Goal: Task Accomplishment & Management: Complete application form

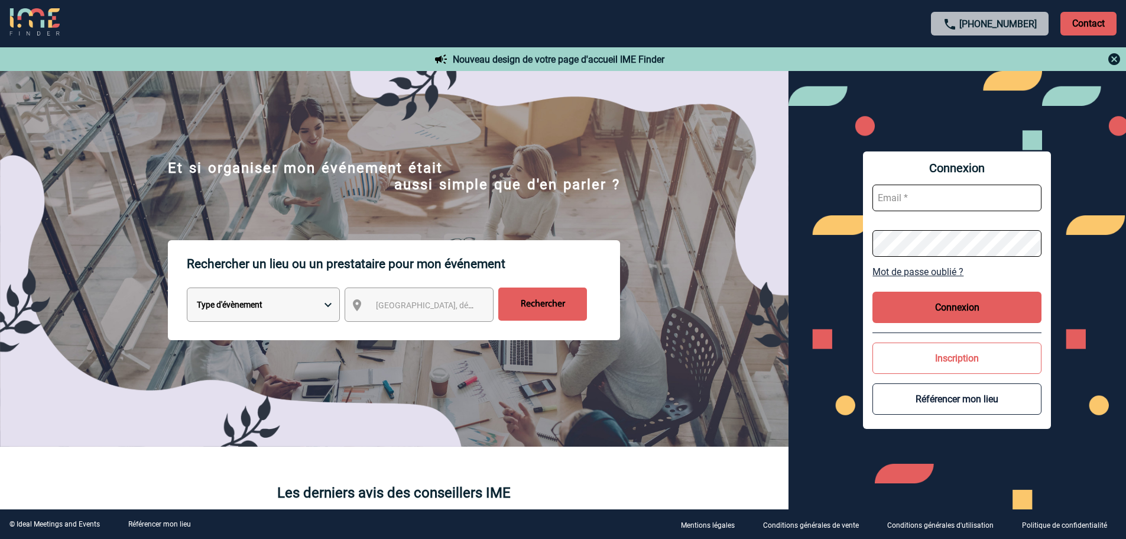
type input "fdelfondo@ime-groupe.com"
click at [917, 293] on button "Connexion" at bounding box center [957, 307] width 169 height 31
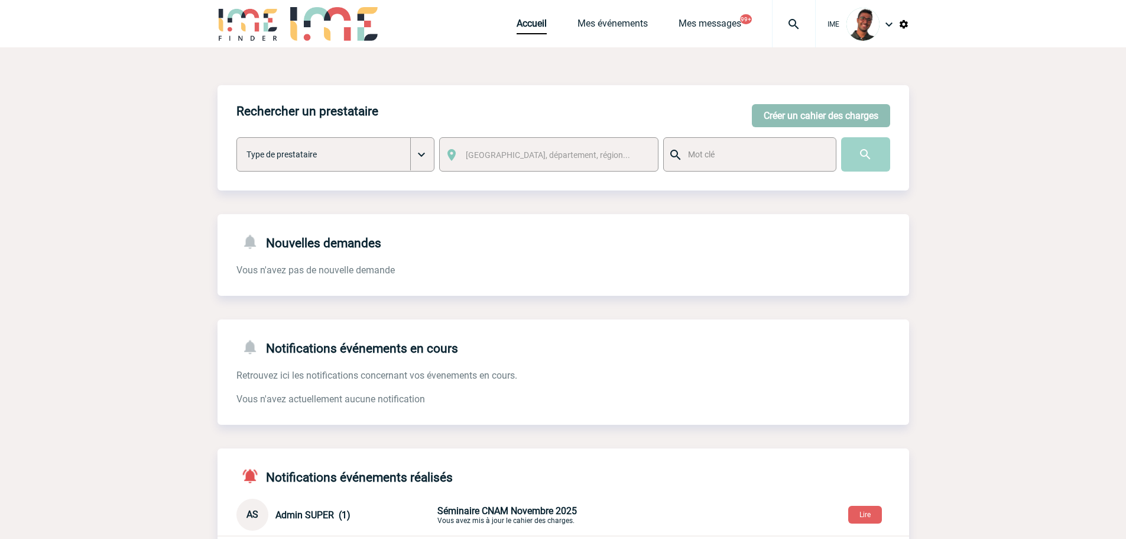
click at [788, 114] on button "Créer un cahier des charges" at bounding box center [821, 115] width 138 height 23
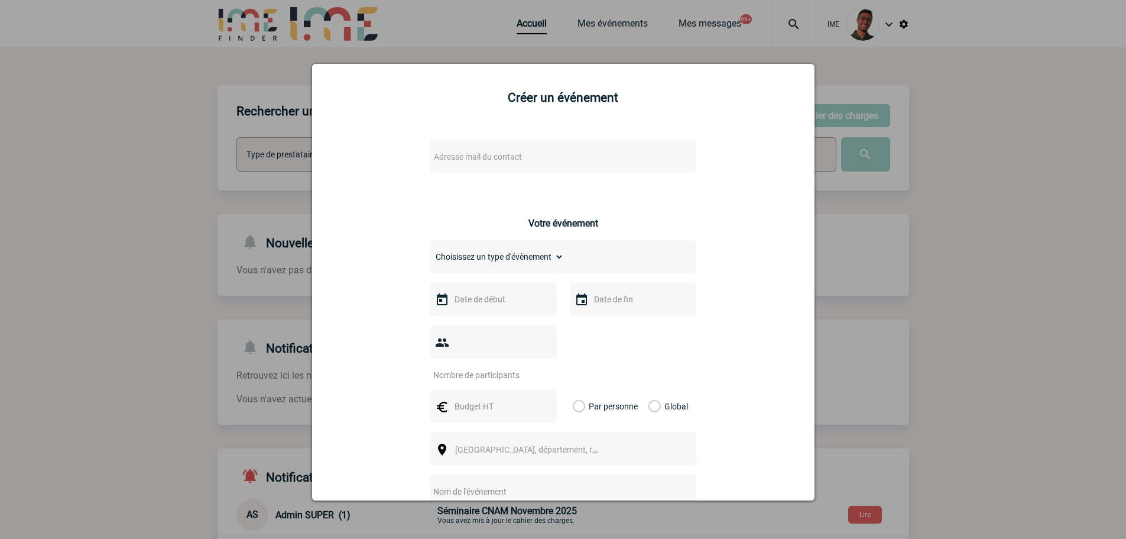
click at [523, 157] on span "Adresse mail du contact" at bounding box center [532, 156] width 207 height 17
type input "l"
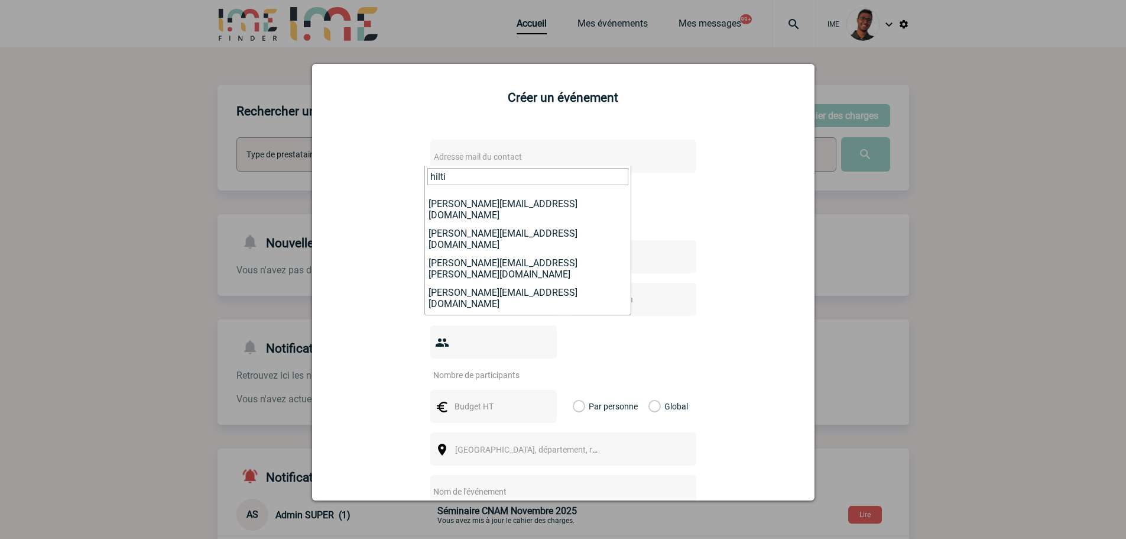
scroll to position [59, 0]
type input "hilti"
select select "132283"
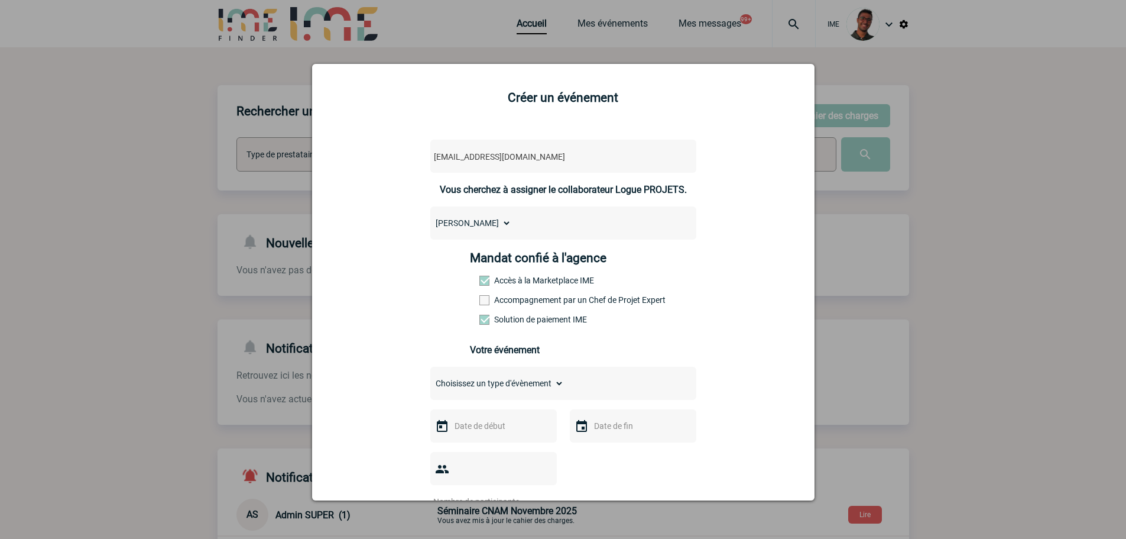
click at [509, 297] on label "Accompagnement par un Chef de Projet Expert" at bounding box center [506, 299] width 52 height 9
click at [0, 0] on input "Accompagnement par un Chef de Projet Expert" at bounding box center [0, 0] width 0 height 0
click at [468, 381] on select "Choisissez un type d'évènement Séminaire avec nuitée Séminaire sans nuitée Repa…" at bounding box center [497, 383] width 134 height 17
select select "1"
click at [430, 378] on select "Choisissez un type d'évènement Séminaire avec nuitée Séminaire sans nuitée Repa…" at bounding box center [497, 383] width 134 height 17
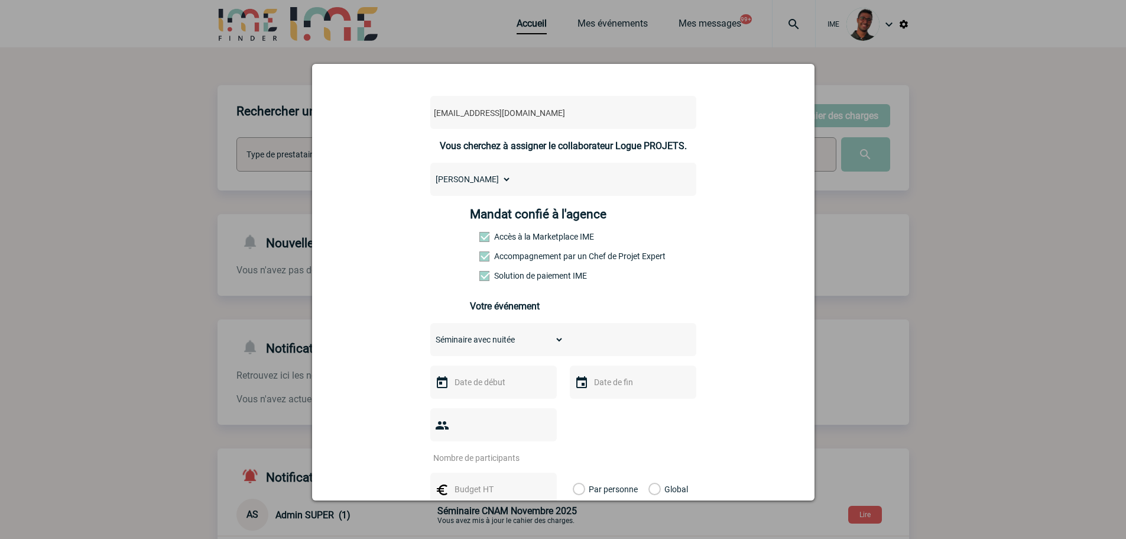
scroll to position [118, 0]
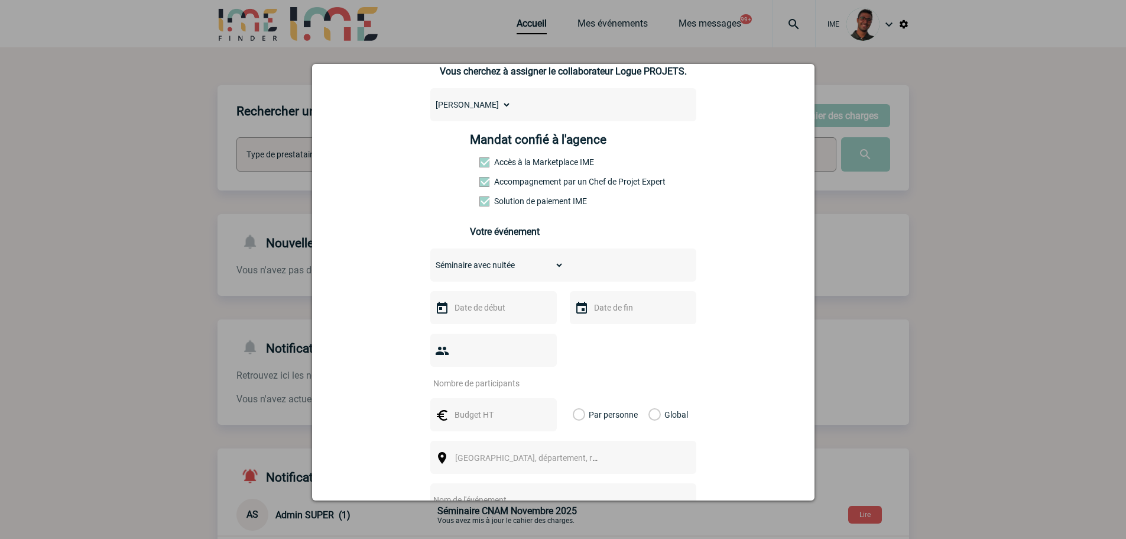
click at [455, 312] on input "text" at bounding box center [493, 307] width 82 height 15
click at [599, 326] on span "Suivant" at bounding box center [600, 330] width 9 height 9
click at [533, 395] on link "6" at bounding box center [530, 400] width 22 height 21
type input "06-11-2025"
click at [621, 315] on input "text" at bounding box center [632, 307] width 82 height 15
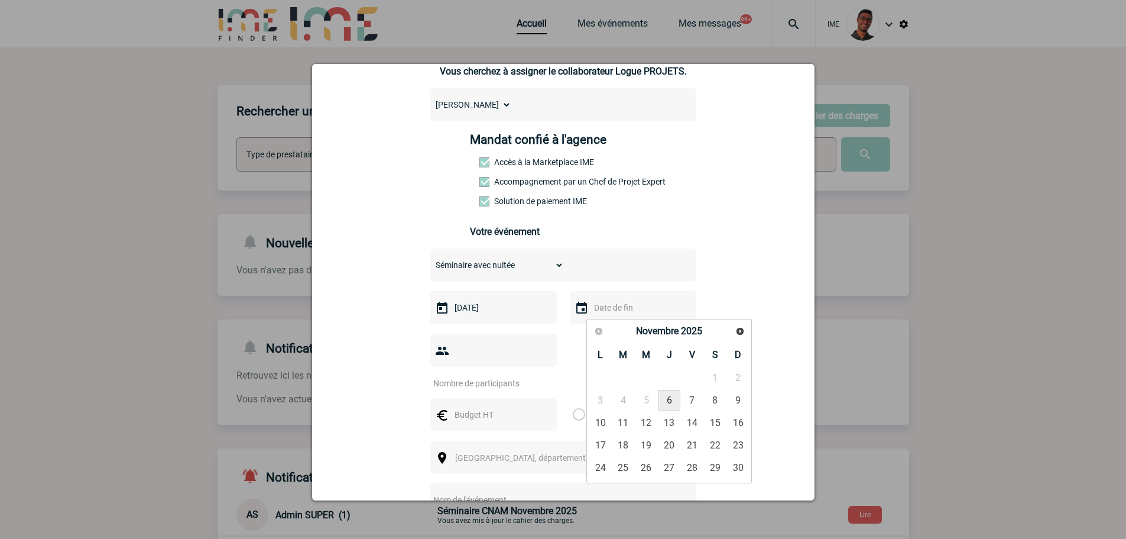
click at [674, 409] on link "6" at bounding box center [670, 400] width 22 height 21
type input "06-11-2025"
click at [503, 375] on input "number" at bounding box center [485, 382] width 111 height 15
type input "10"
click at [480, 398] on div at bounding box center [493, 414] width 127 height 33
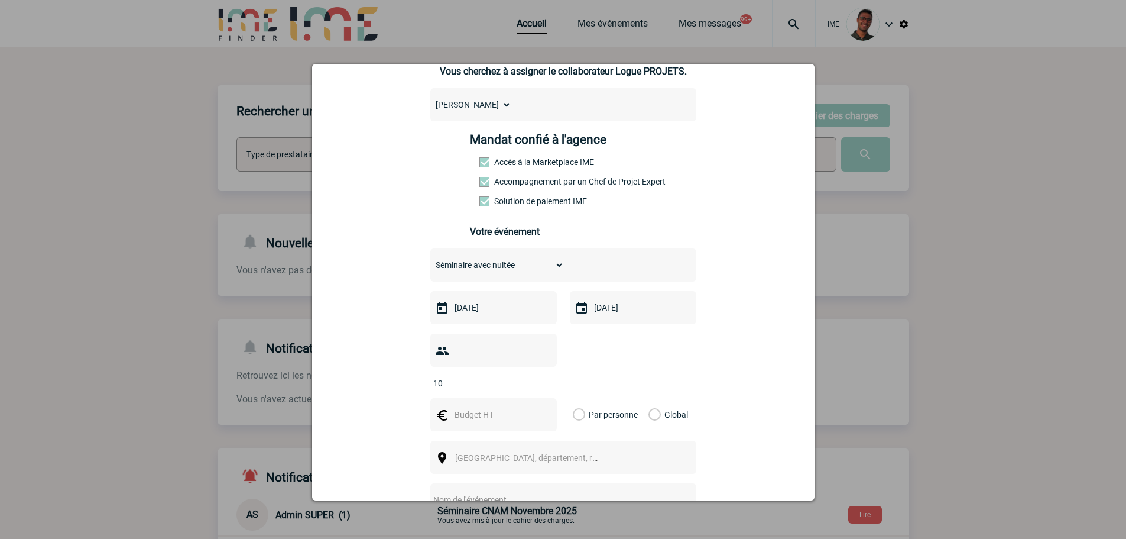
click at [480, 407] on input "text" at bounding box center [493, 414] width 82 height 15
type input "1530"
click at [586, 398] on label "Par personne" at bounding box center [579, 414] width 13 height 33
click at [0, 0] on input "Par personne" at bounding box center [0, 0] width 0 height 0
click at [655, 398] on label "Global" at bounding box center [653, 414] width 8 height 33
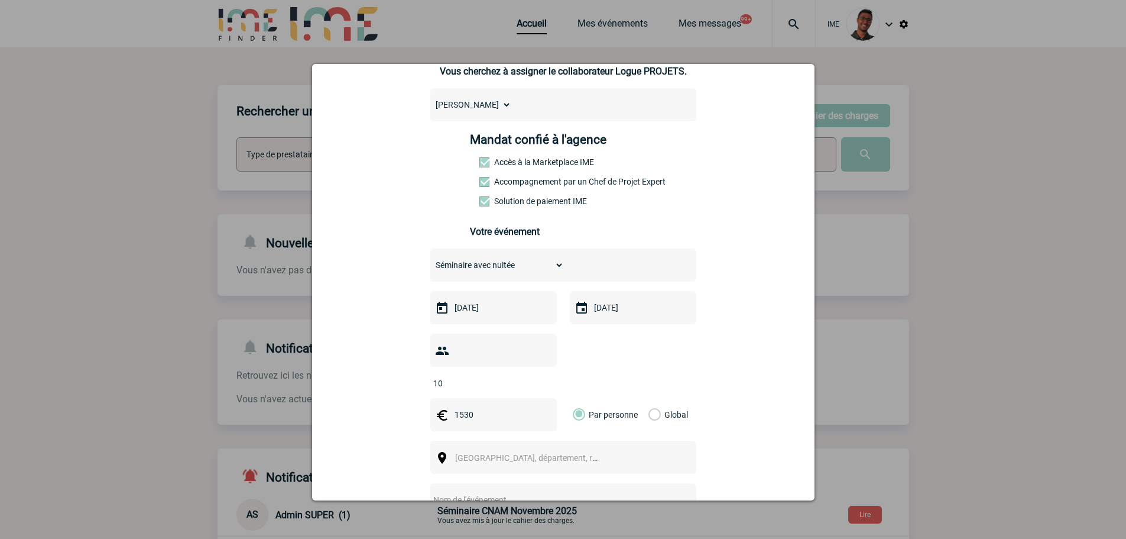
click at [0, 0] on input "Global" at bounding box center [0, 0] width 0 height 0
click at [556, 449] on span "Ville, département, région..." at bounding box center [532, 457] width 163 height 17
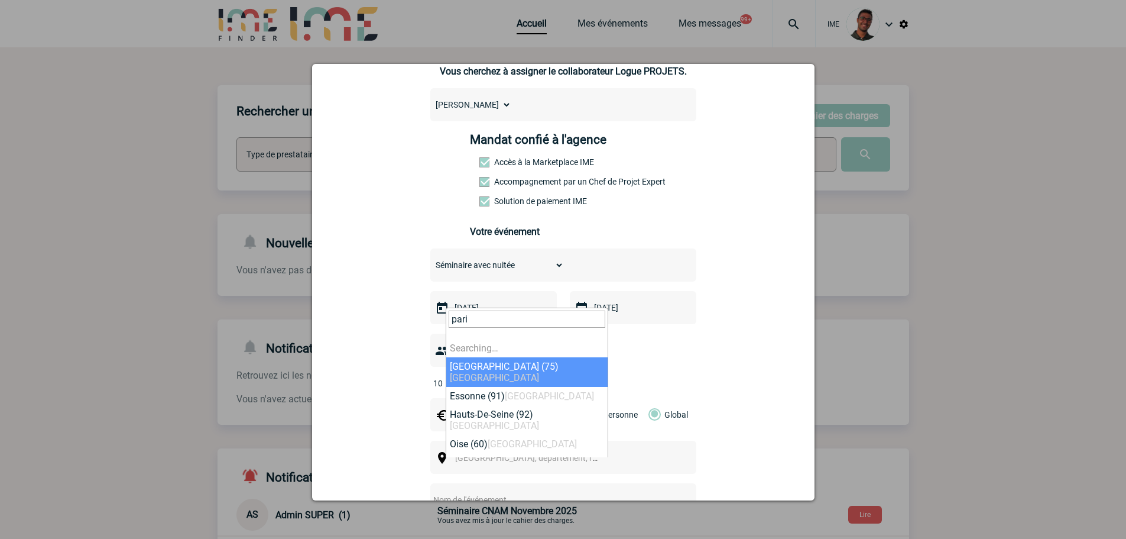
type input "paris"
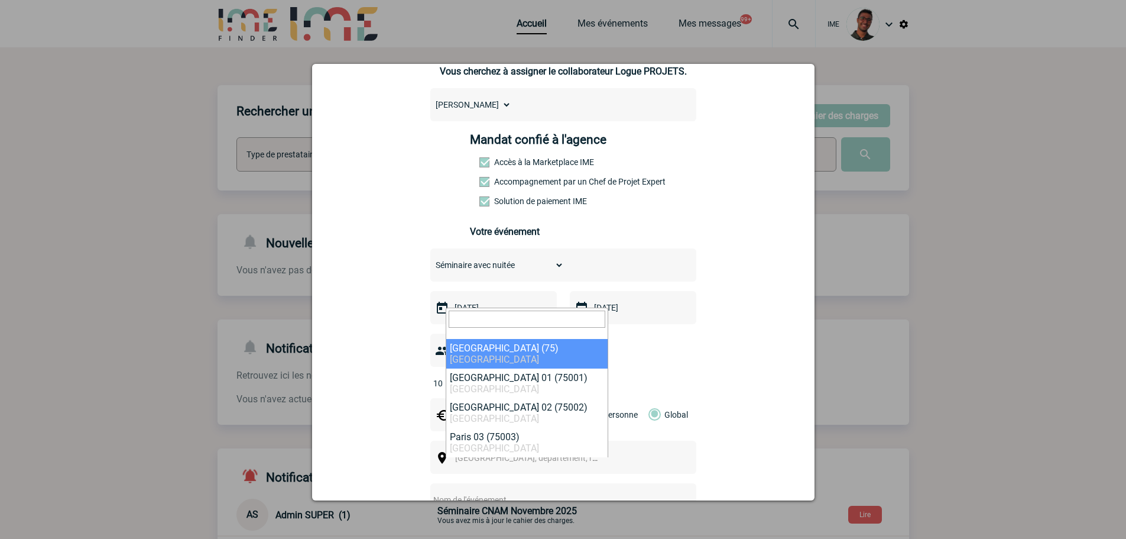
select select "3"
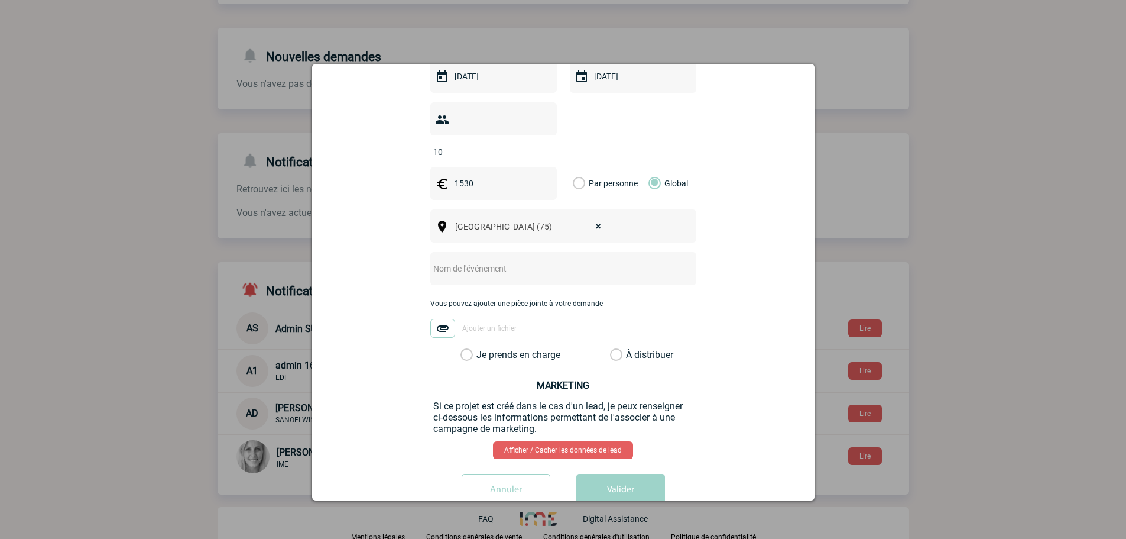
scroll to position [355, 0]
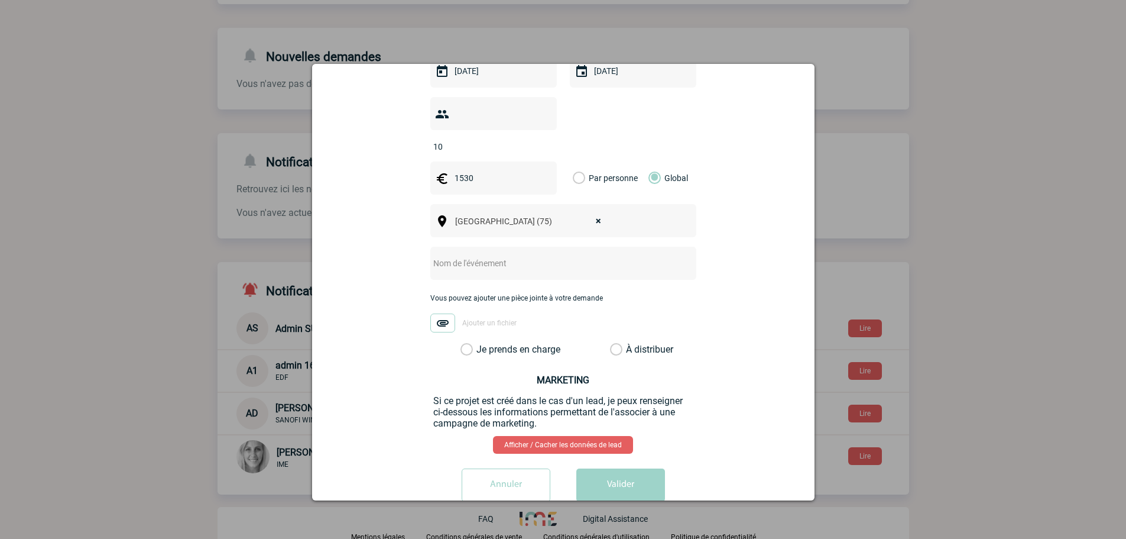
click at [488, 251] on div at bounding box center [563, 263] width 266 height 33
click at [488, 255] on input "text" at bounding box center [547, 262] width 235 height 15
type input "Réunion Régionale Hilti Paris"
click at [481, 344] on label "Je prends en charge" at bounding box center [471, 350] width 20 height 12
click at [0, 0] on input "Je prends en charge" at bounding box center [0, 0] width 0 height 0
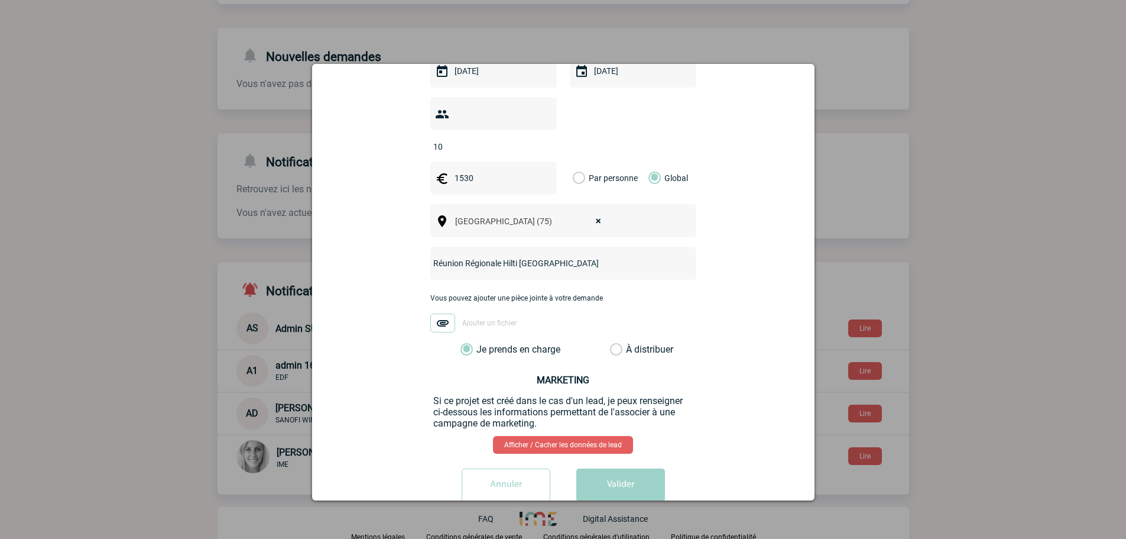
click at [596, 469] on button "Valider" at bounding box center [621, 484] width 89 height 33
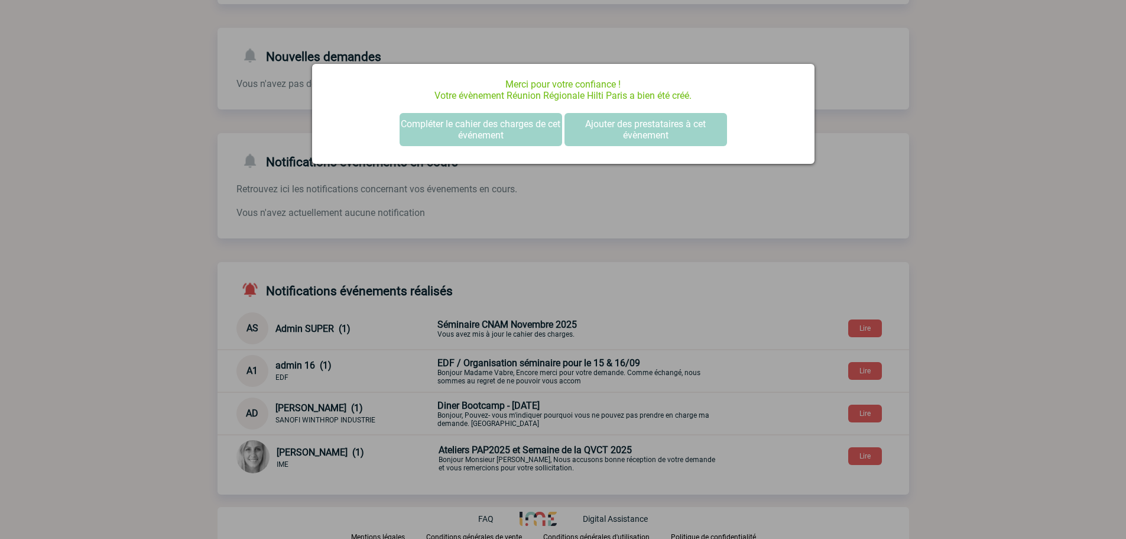
click at [235, 330] on div at bounding box center [563, 269] width 1126 height 539
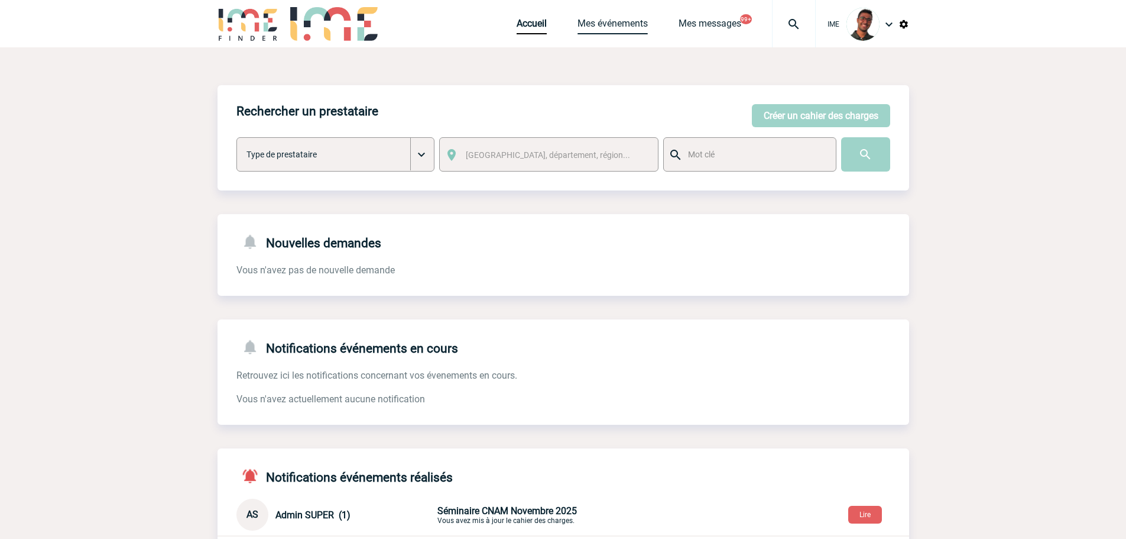
click at [624, 24] on link "Mes événements" at bounding box center [613, 26] width 70 height 17
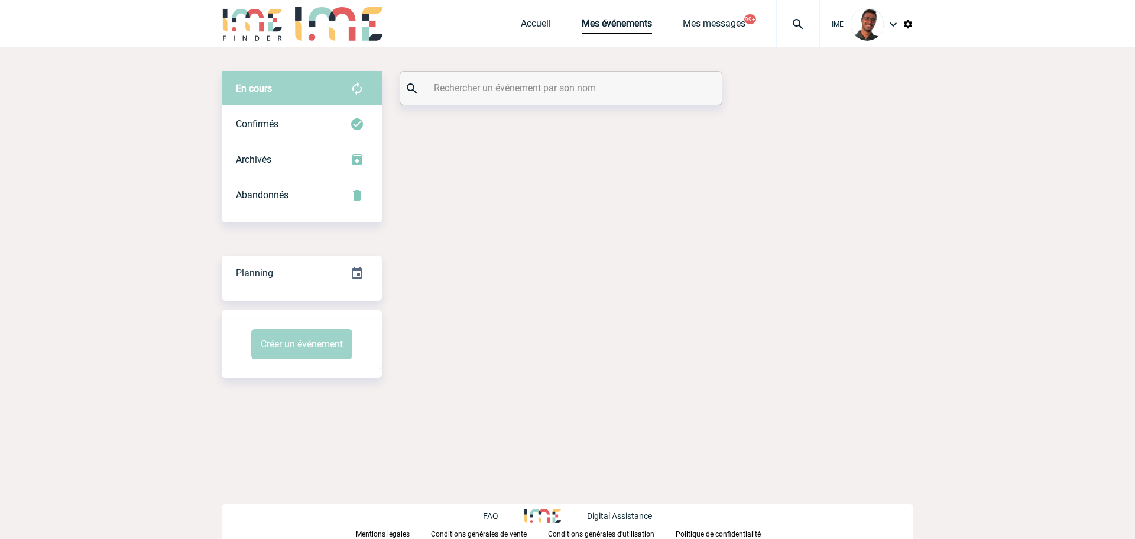
click at [617, 93] on input "text" at bounding box center [562, 87] width 263 height 17
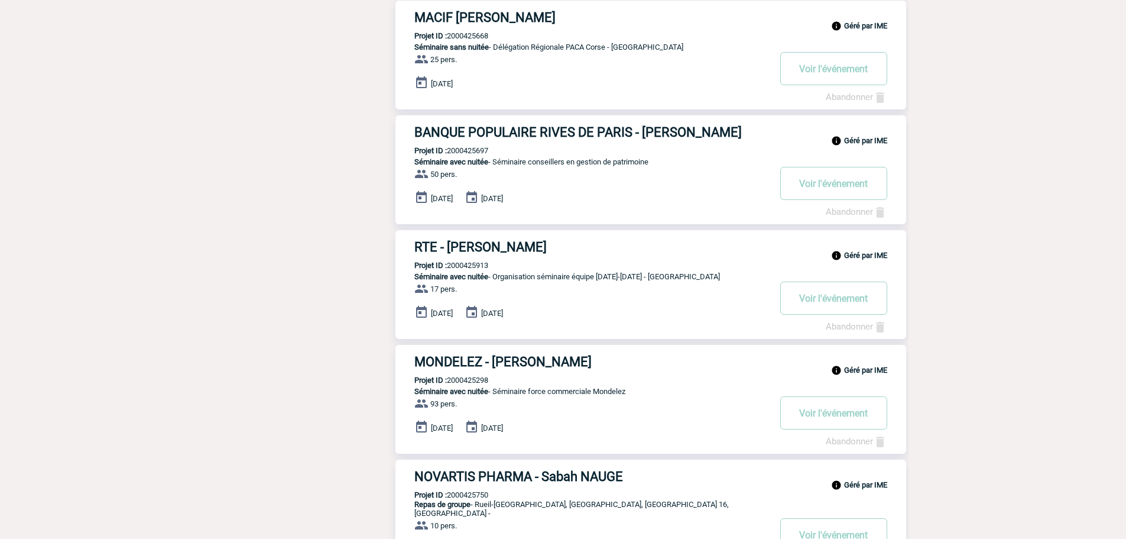
scroll to position [808, 0]
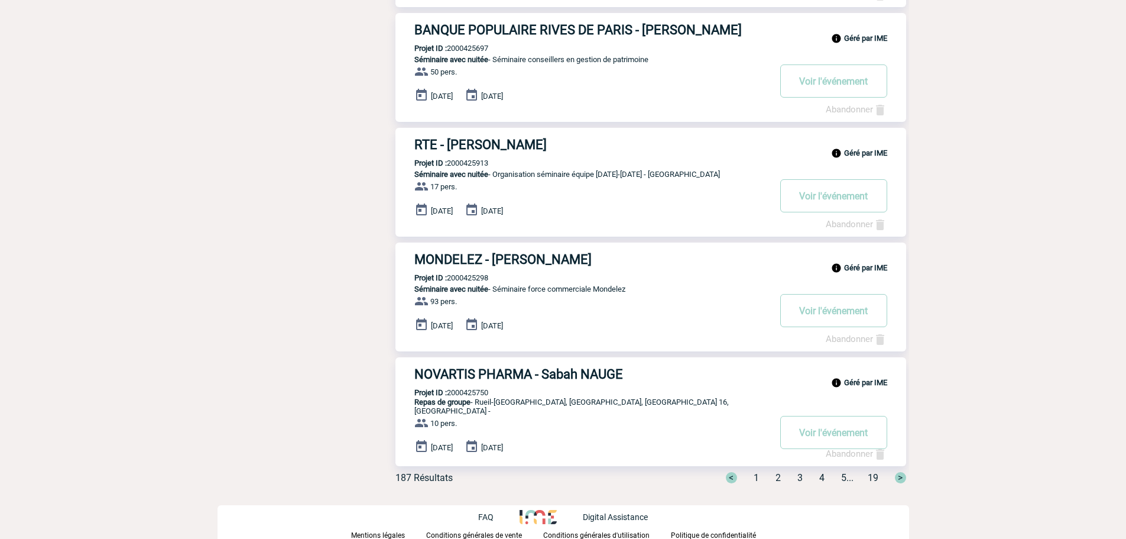
click at [798, 476] on span "3" at bounding box center [800, 477] width 5 height 11
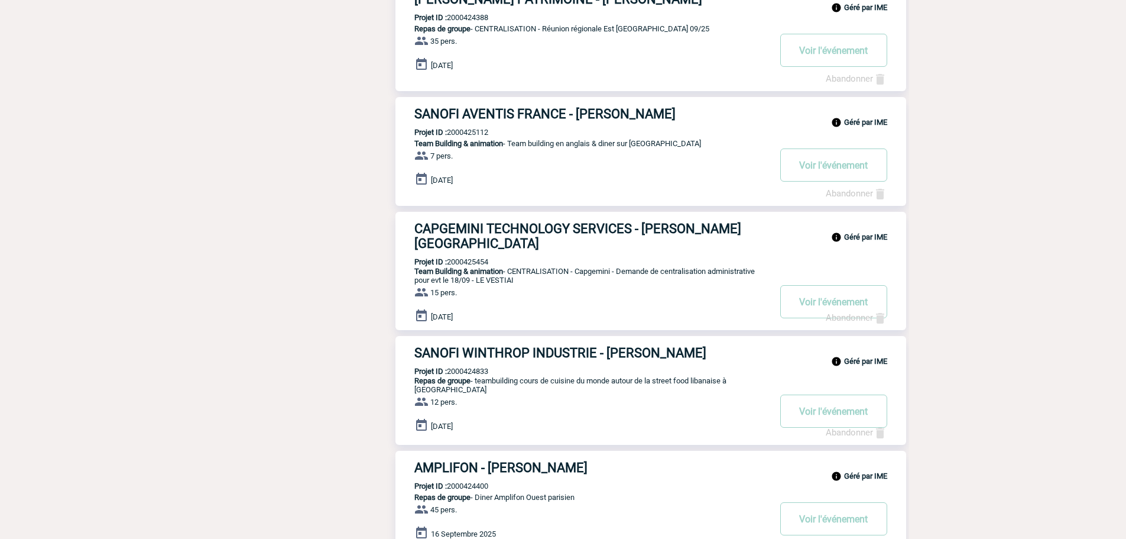
scroll to position [812, 0]
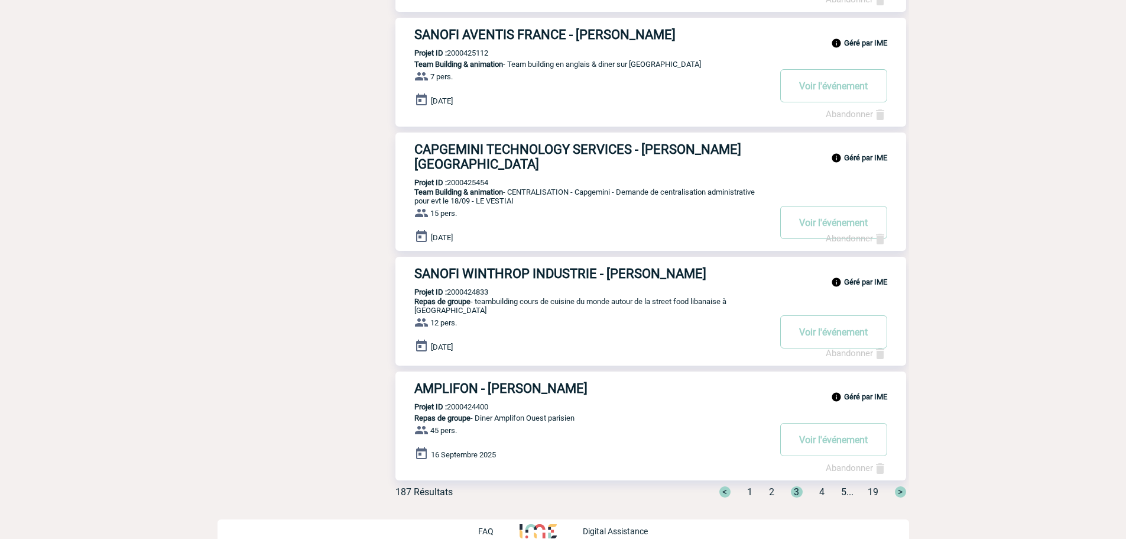
click at [769, 486] on span "2" at bounding box center [771, 491] width 5 height 11
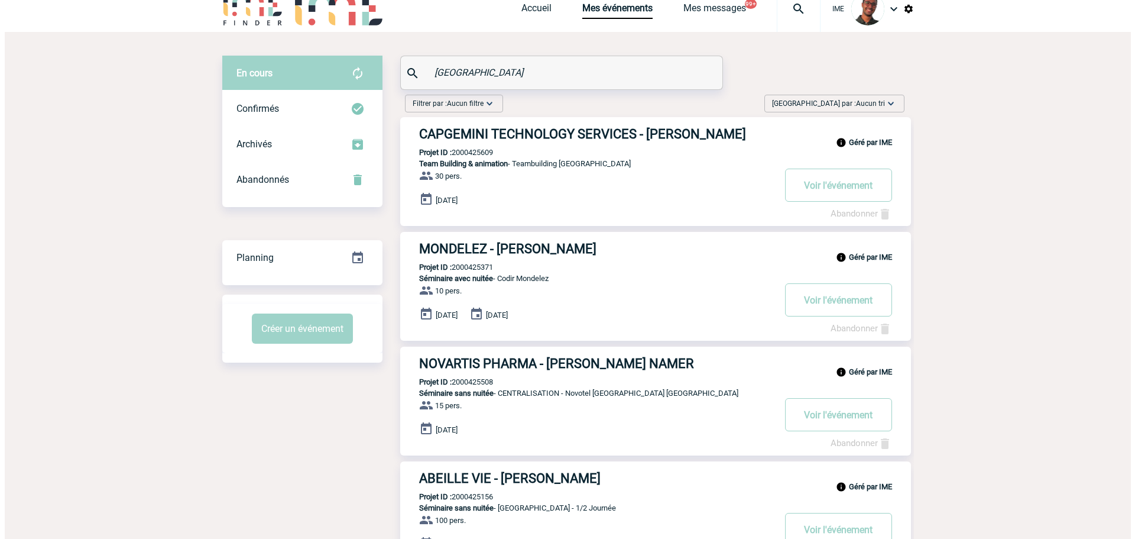
scroll to position [0, 0]
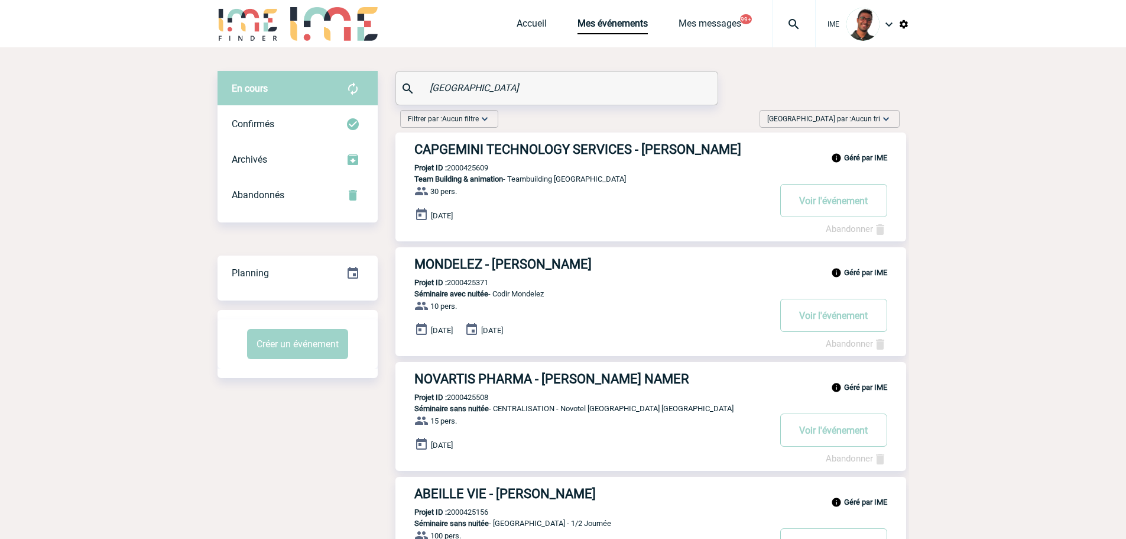
drag, startPoint x: 369, startPoint y: 83, endPoint x: 305, endPoint y: 75, distance: 64.4
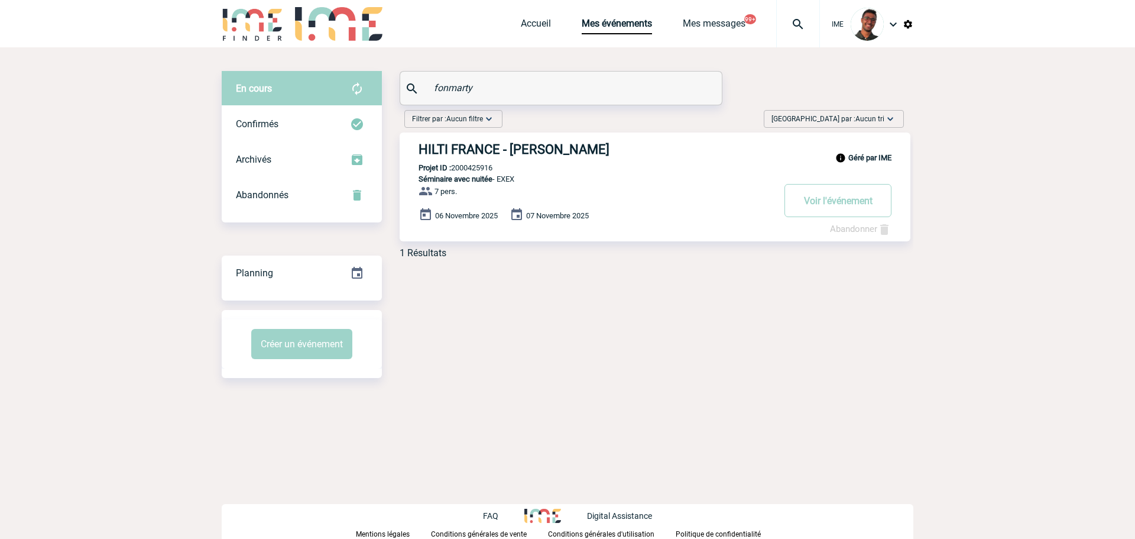
type input "fonmarty"
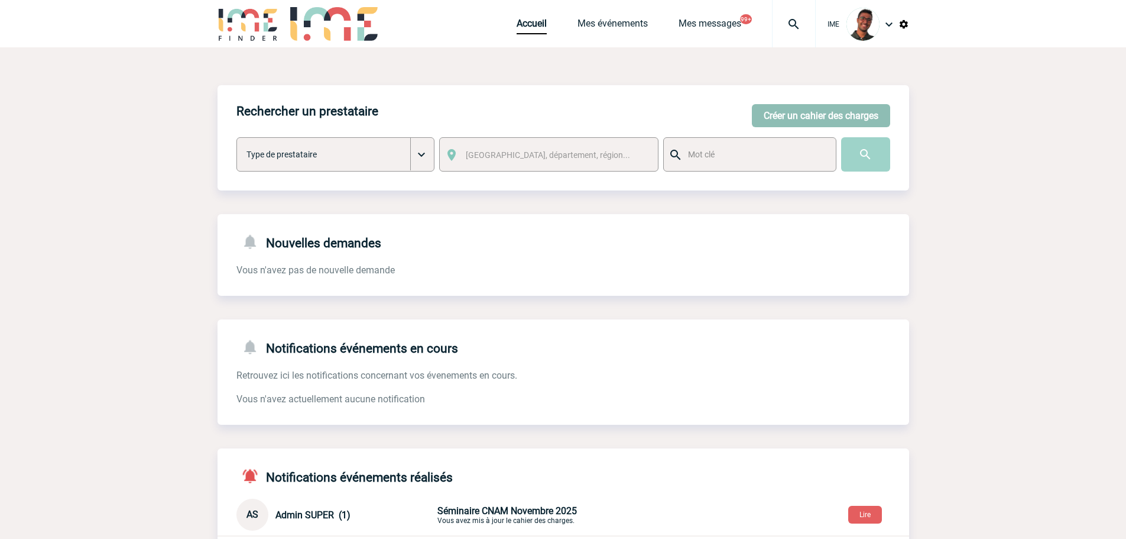
click at [798, 109] on button "Créer un cahier des charges" at bounding box center [821, 115] width 138 height 23
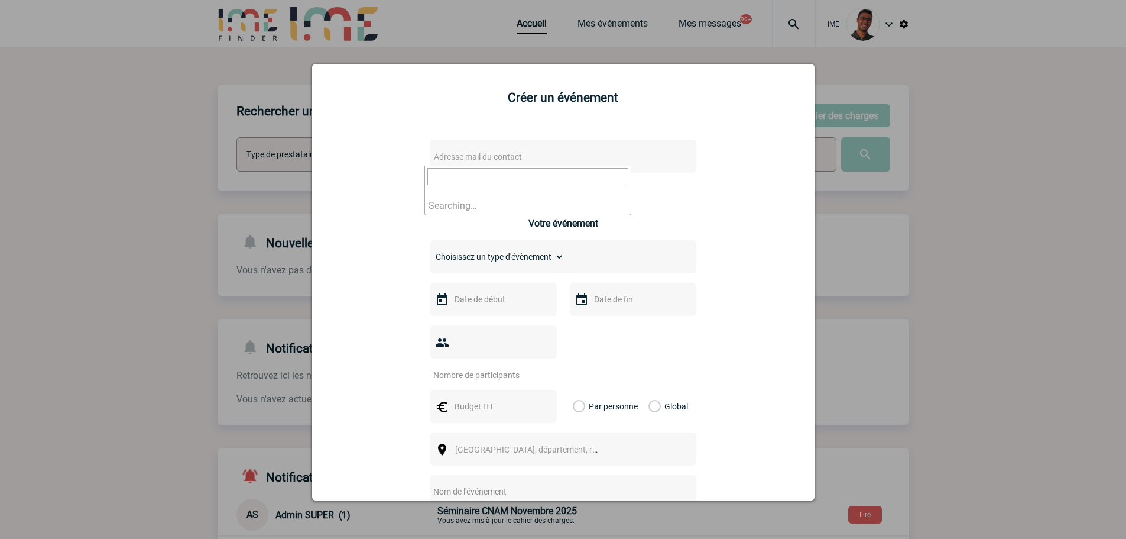
click at [484, 148] on span "Adresse mail du contact" at bounding box center [532, 156] width 207 height 17
type input "k"
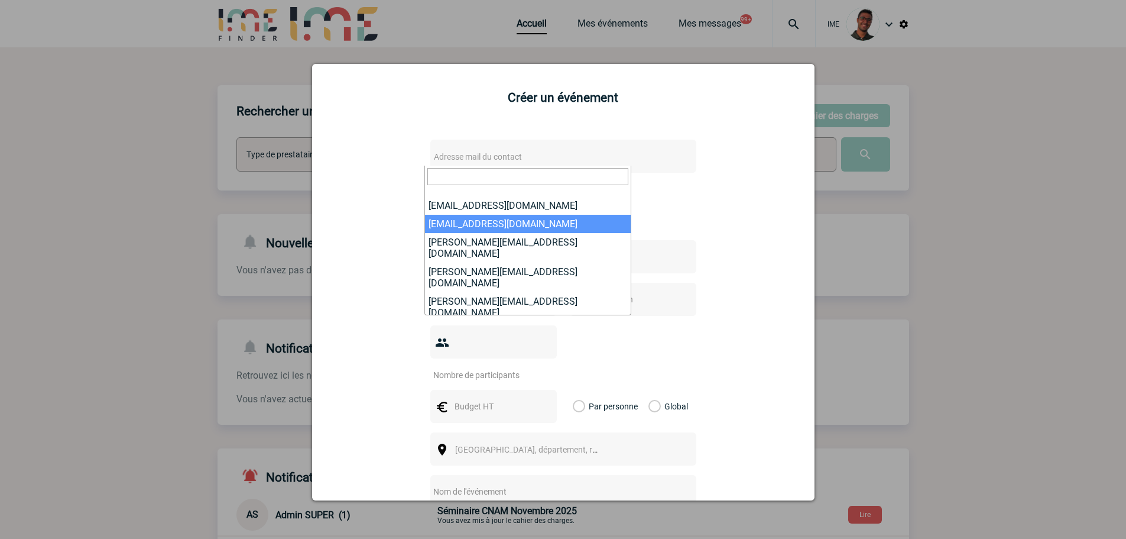
click at [486, 177] on input "search" at bounding box center [528, 176] width 201 height 17
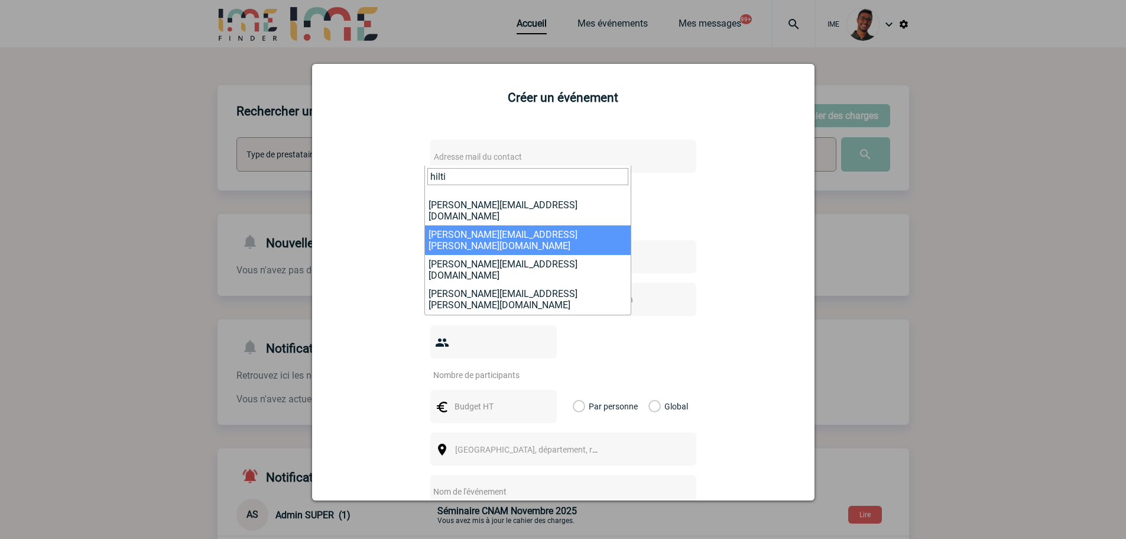
scroll to position [59, 0]
type input "hilti"
select select "132283"
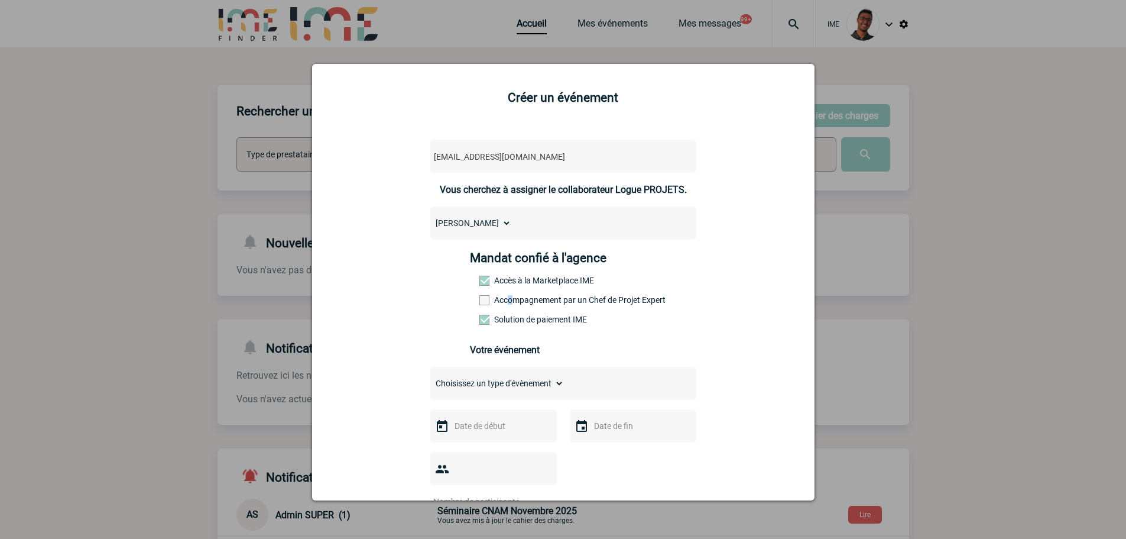
click at [507, 302] on label "Accompagnement par un Chef de Projet Expert" at bounding box center [506, 299] width 52 height 9
click at [503, 303] on label "Accompagnement par un Chef de Projet Expert" at bounding box center [506, 299] width 52 height 9
click at [0, 0] on input "Accompagnement par un Chef de Projet Expert" at bounding box center [0, 0] width 0 height 0
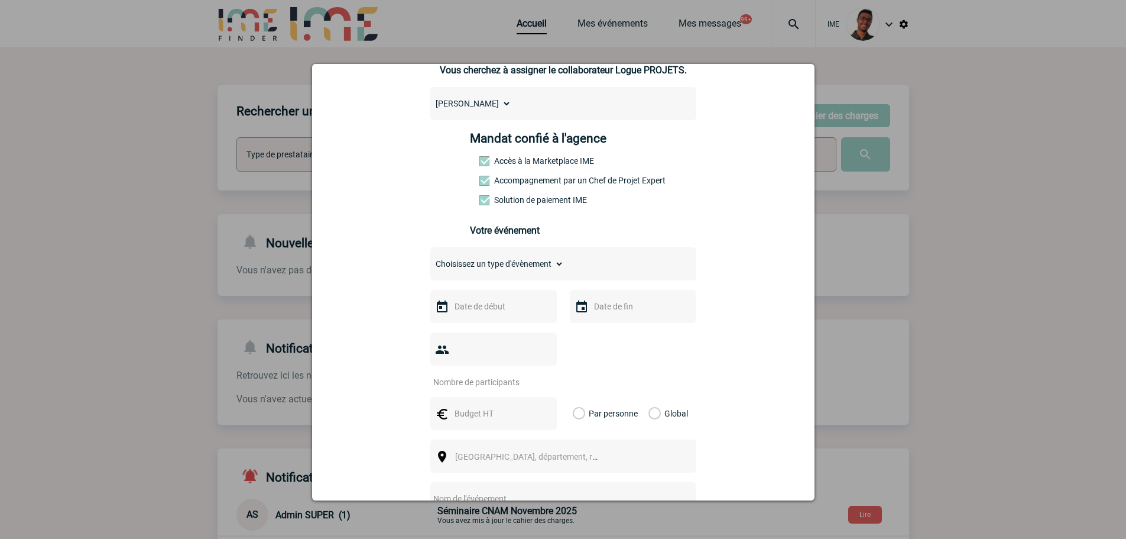
scroll to position [237, 0]
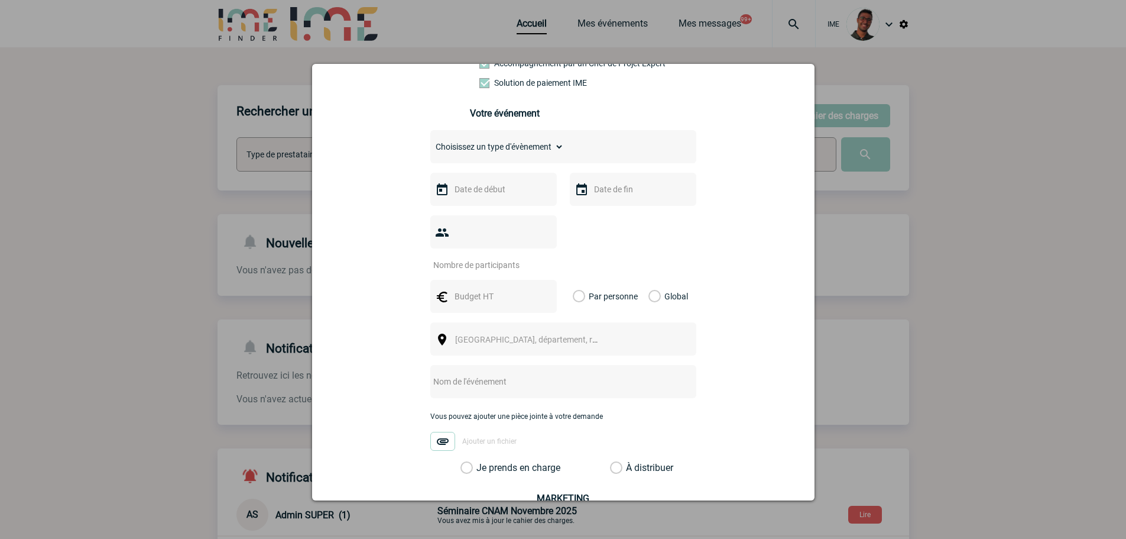
drag, startPoint x: 506, startPoint y: 161, endPoint x: 508, endPoint y: 154, distance: 7.5
click at [507, 158] on div "Choisissez un type d'évènement Séminaire avec nuitée Séminaire sans nuitée Repa…" at bounding box center [563, 146] width 266 height 33
click at [508, 154] on select "Choisissez un type d'évènement Séminaire avec nuitée Séminaire sans nuitée Repa…" at bounding box center [497, 146] width 134 height 17
select select "1"
click at [430, 141] on select "Choisissez un type d'évènement Séminaire avec nuitée Séminaire sans nuitée Repa…" at bounding box center [497, 146] width 134 height 17
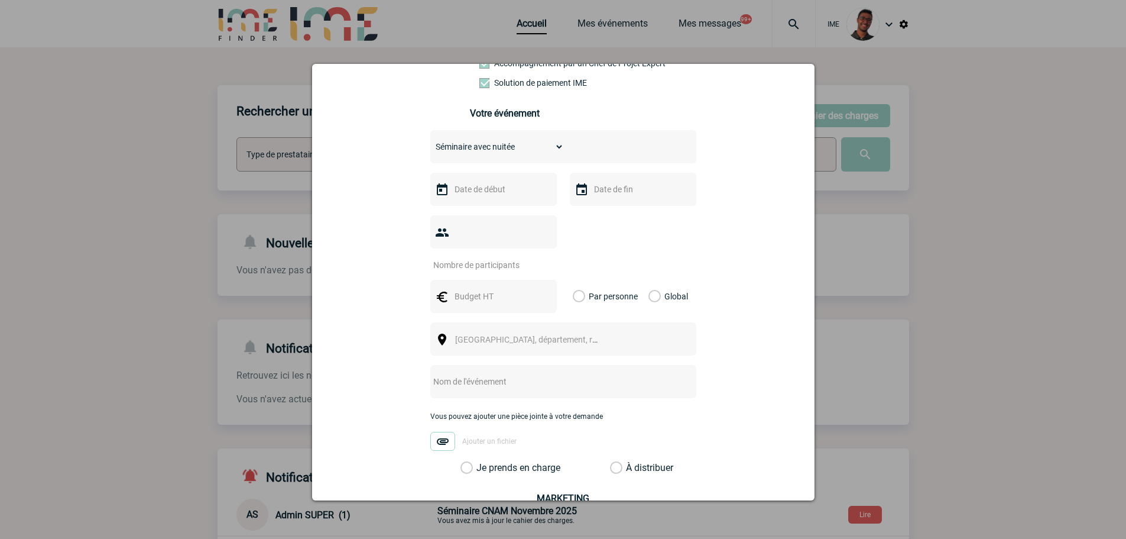
click at [476, 257] on input "number" at bounding box center [485, 264] width 111 height 15
type input "1"
type input "9"
click at [462, 289] on input "text" at bounding box center [493, 296] width 82 height 15
click at [469, 194] on input "text" at bounding box center [493, 189] width 82 height 15
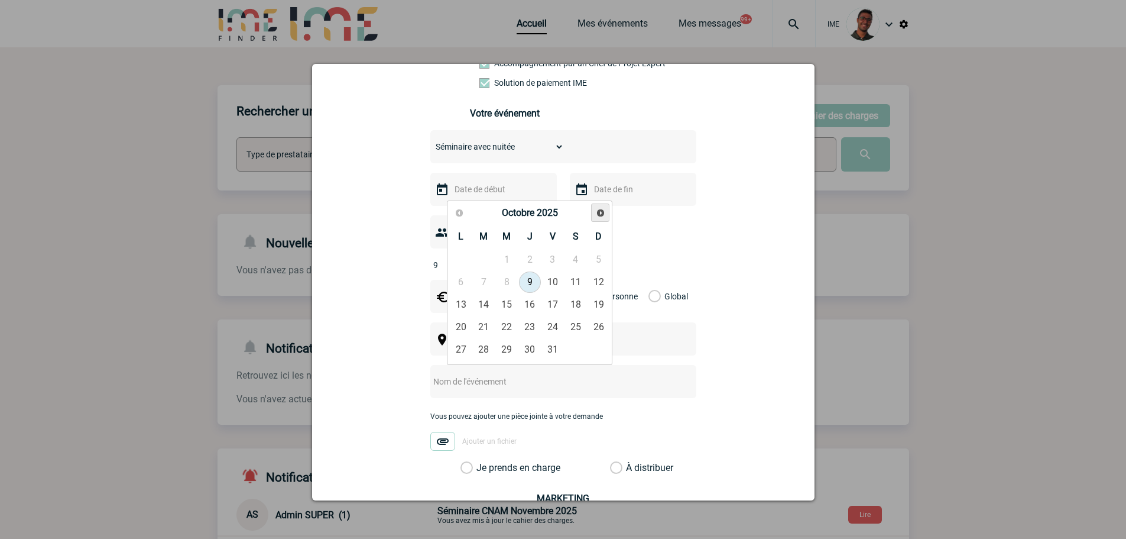
click at [596, 208] on span "Suivant" at bounding box center [600, 212] width 9 height 9
click at [523, 276] on link "6" at bounding box center [530, 281] width 22 height 21
type input "06-11-2025"
click at [603, 196] on input "text" at bounding box center [632, 189] width 82 height 15
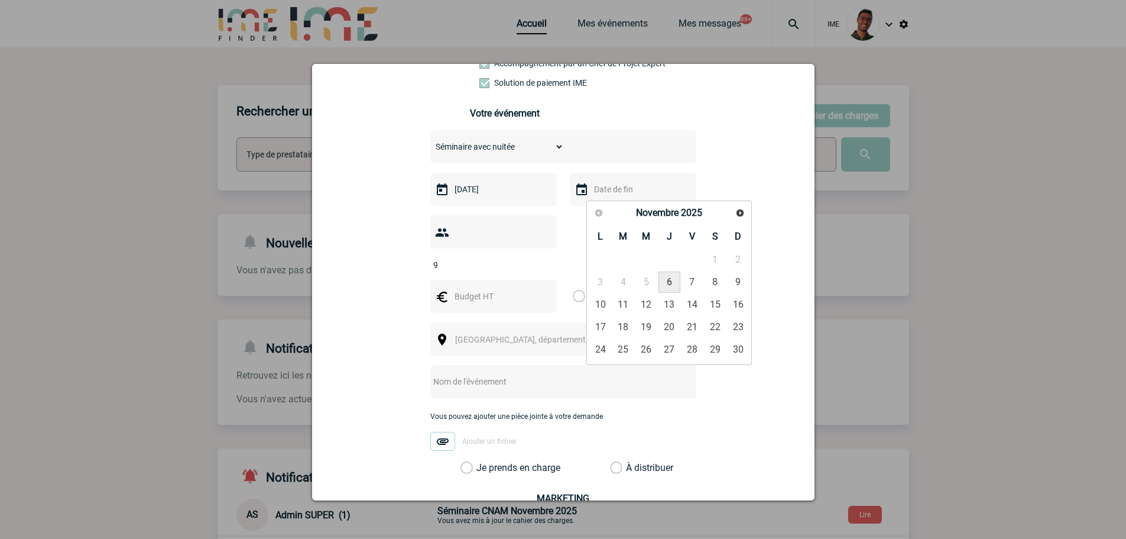
click at [663, 282] on link "6" at bounding box center [670, 281] width 22 height 21
type input "06-11-2025"
click at [501, 287] on div at bounding box center [493, 296] width 127 height 33
click at [500, 289] on input "text" at bounding box center [493, 296] width 82 height 15
type input "1530"
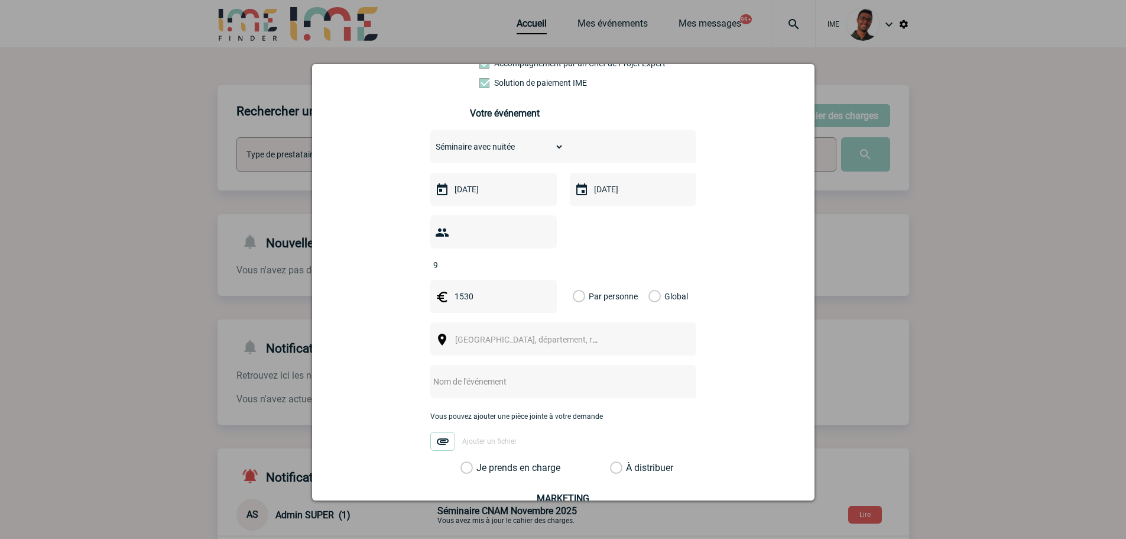
click at [649, 280] on label "Global" at bounding box center [653, 296] width 8 height 33
click at [0, 0] on input "Global" at bounding box center [0, 0] width 0 height 0
click at [559, 331] on span "Ville, département, région..." at bounding box center [532, 339] width 163 height 17
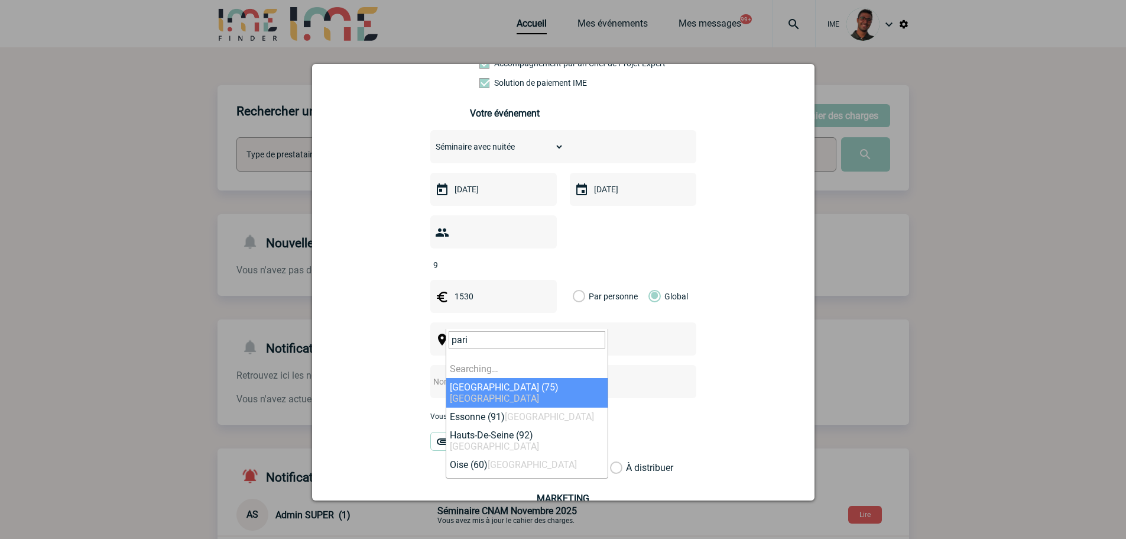
type input "paris"
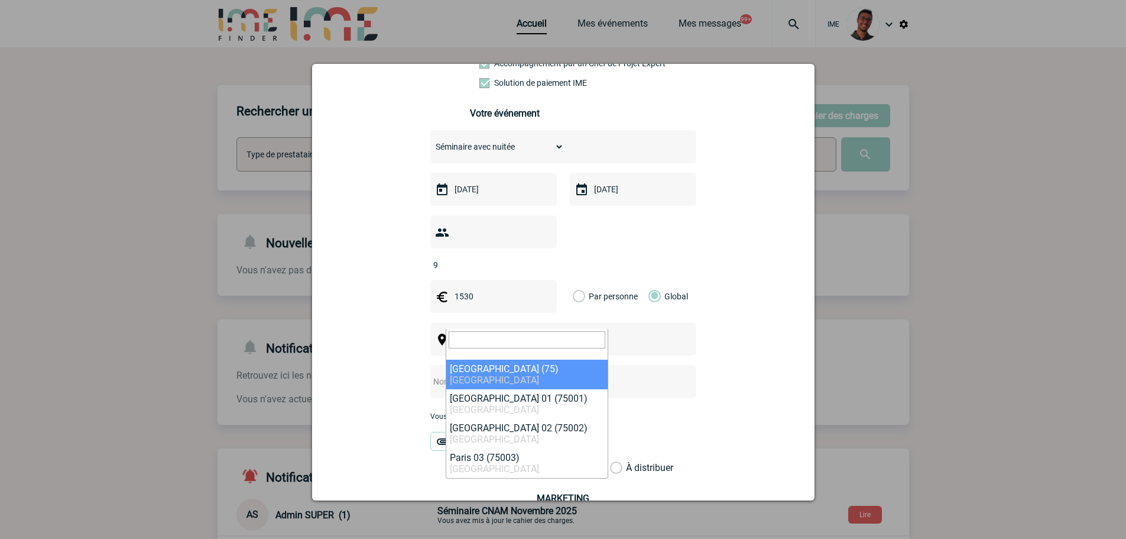
select select "3"
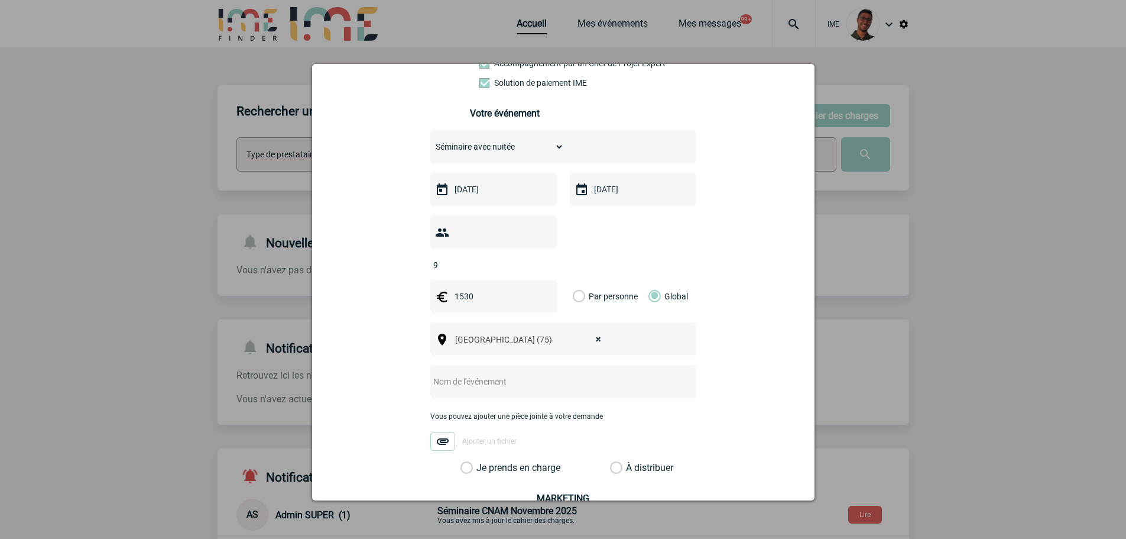
click at [521, 374] on input "text" at bounding box center [547, 381] width 235 height 15
click at [519, 365] on div at bounding box center [563, 381] width 266 height 33
click at [493, 374] on input "text" at bounding box center [547, 381] width 235 height 15
type input "Réunion Régionale Hilti Paris"
click at [491, 442] on div "Vous pouvez ajouter une pièce jointe à votre demande Ajouter un fichier" at bounding box center [563, 437] width 266 height 50
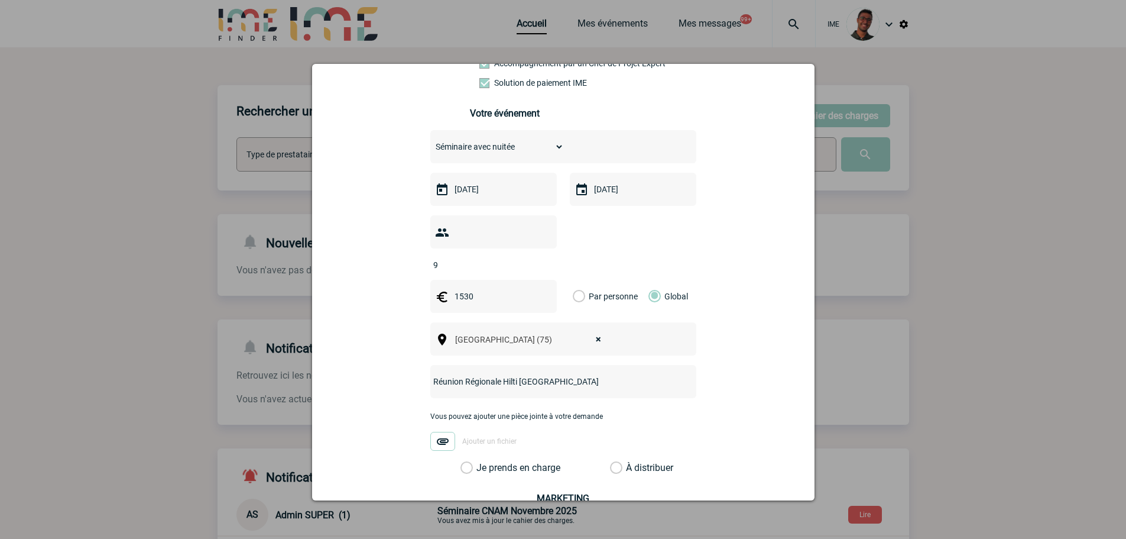
click at [481, 462] on label "Je prends en charge" at bounding box center [471, 468] width 20 height 12
click at [0, 0] on input "Je prends en charge" at bounding box center [0, 0] width 0 height 0
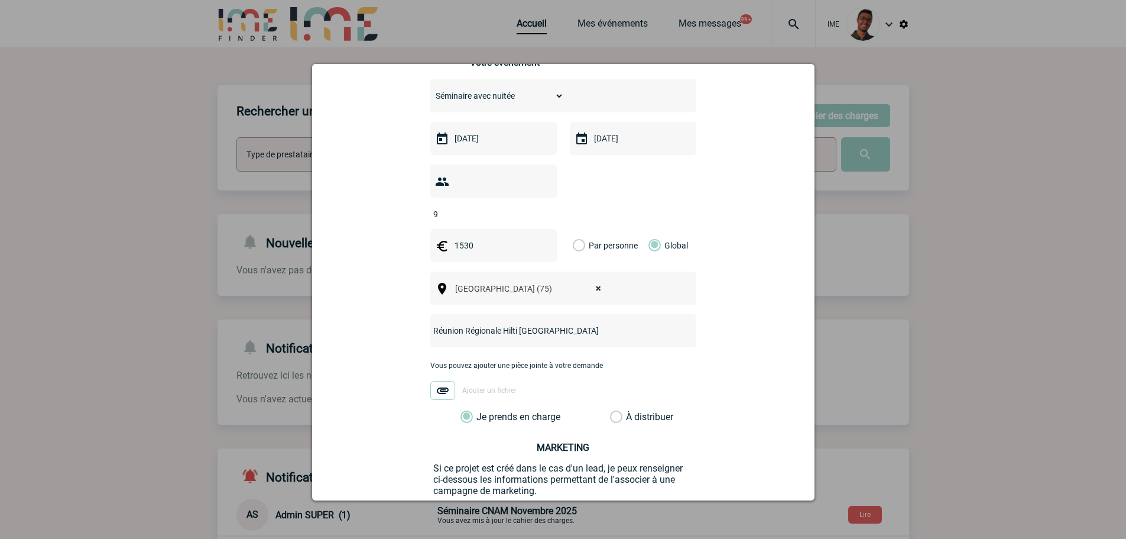
scroll to position [364, 0]
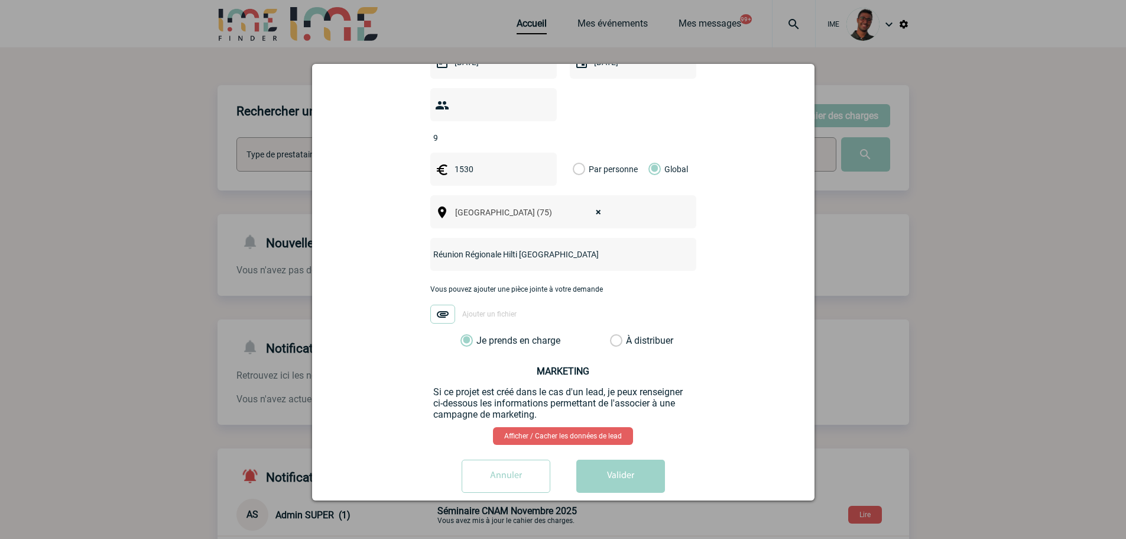
click at [626, 459] on button "Valider" at bounding box center [621, 475] width 89 height 33
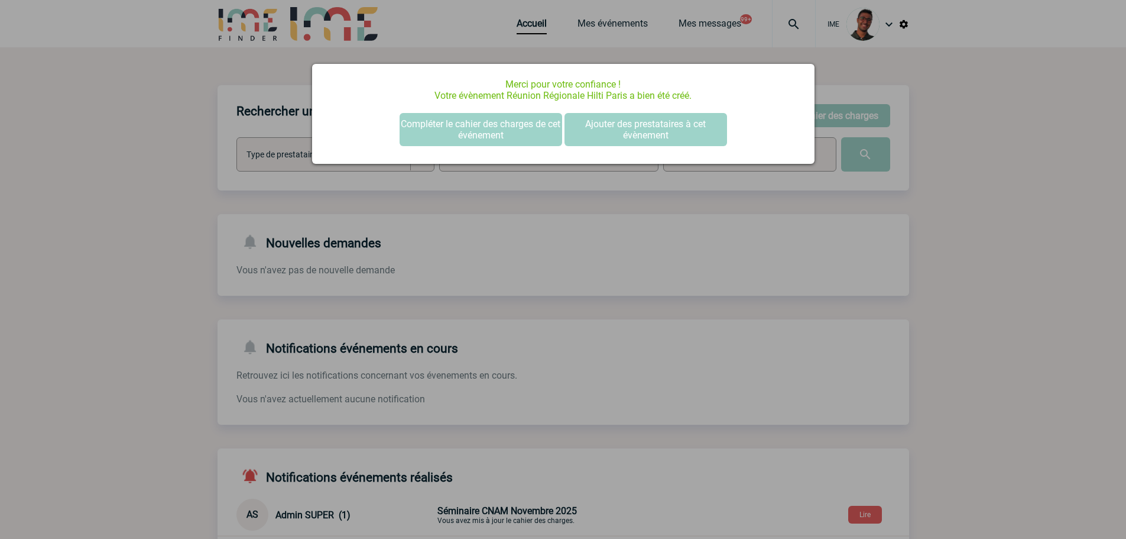
scroll to position [0, 0]
click at [273, 203] on div at bounding box center [563, 269] width 1126 height 539
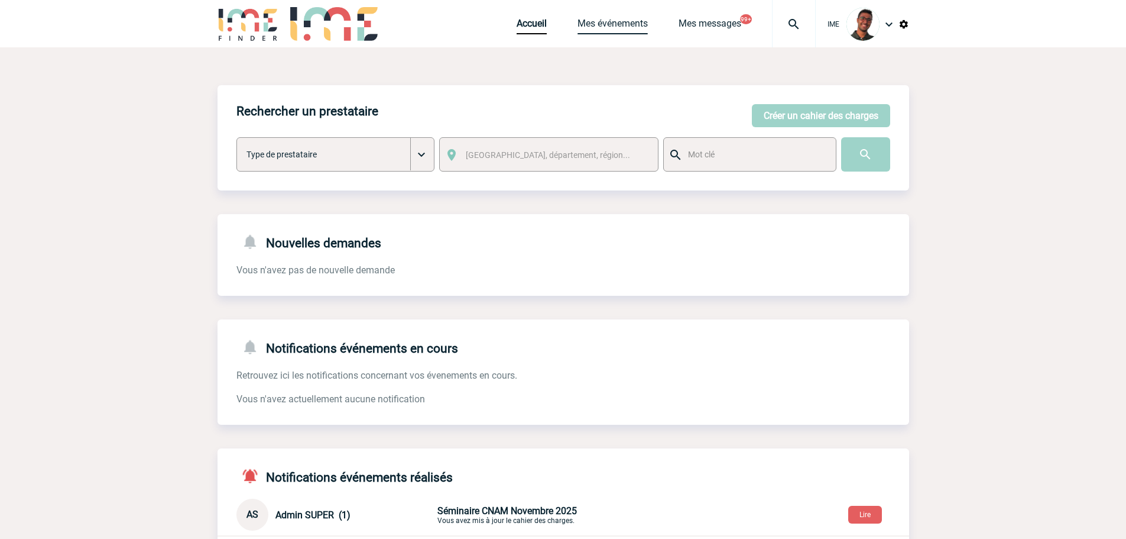
drag, startPoint x: 620, startPoint y: 22, endPoint x: 588, endPoint y: 4, distance: 37.6
click at [620, 22] on link "Mes événements" at bounding box center [613, 26] width 70 height 17
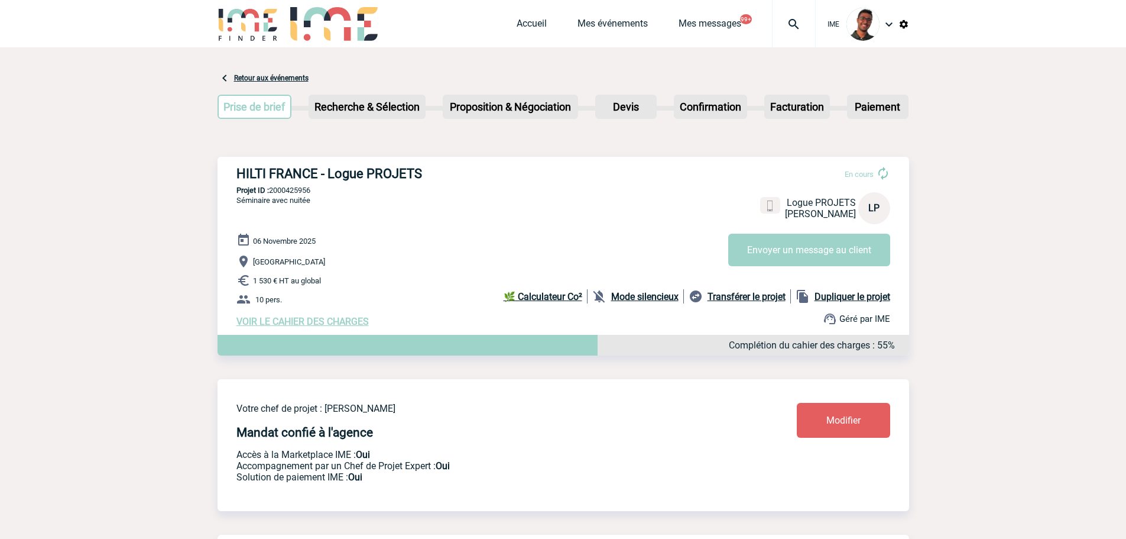
click at [332, 326] on span "VOIR LE CAHIER DES CHARGES" at bounding box center [303, 321] width 132 height 11
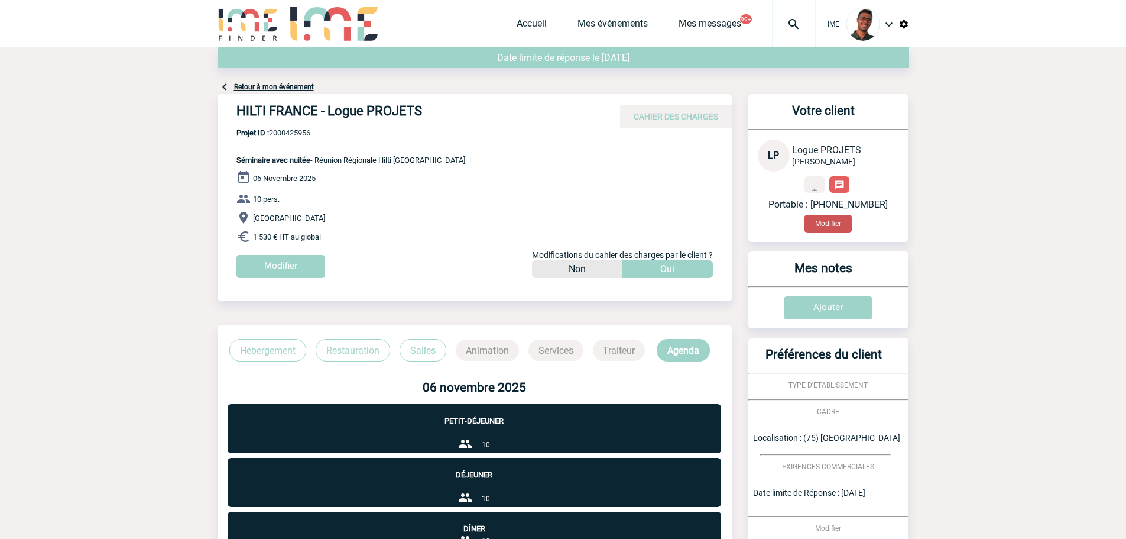
click at [825, 221] on button "Modifier" at bounding box center [828, 224] width 48 height 18
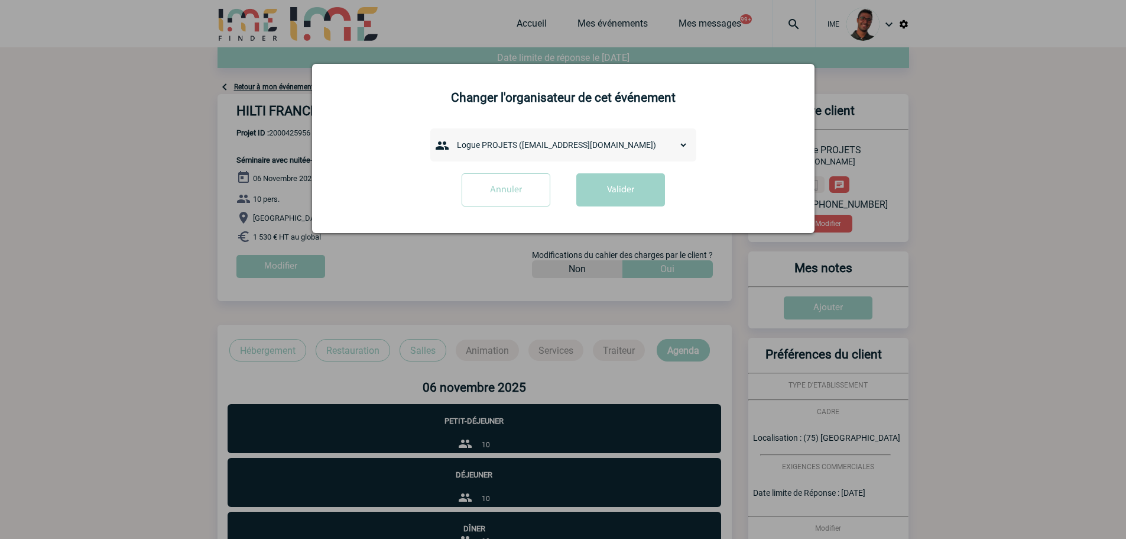
click at [501, 150] on select "admin 7068 ([EMAIL_ADDRESS][DOMAIN_NAME]) [PERSON_NAME] ([PERSON_NAME][EMAIL_AD…" at bounding box center [570, 145] width 237 height 17
select select "133045"
click at [452, 137] on select "admin 7068 ([EMAIL_ADDRESS][DOMAIN_NAME]) [PERSON_NAME] ([PERSON_NAME][EMAIL_AD…" at bounding box center [570, 145] width 237 height 17
click at [615, 193] on button "Valider" at bounding box center [621, 189] width 89 height 33
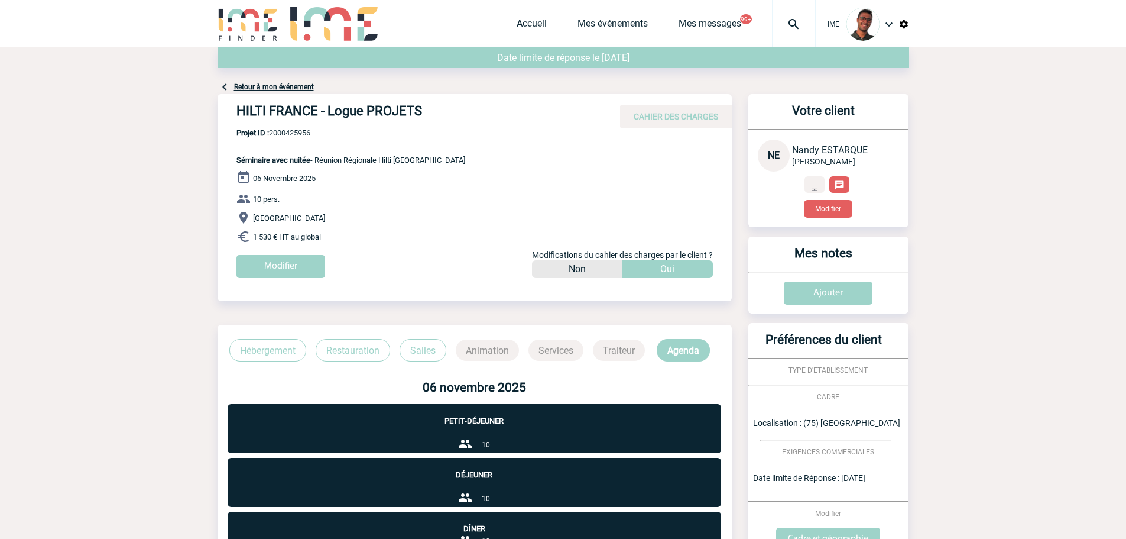
drag, startPoint x: 296, startPoint y: 94, endPoint x: 294, endPoint y: 83, distance: 10.7
click at [295, 84] on div "Date limite de réponse le [DATE] Retour à mon événement HILTI FRANCE - Logue PR…" at bounding box center [564, 363] width 692 height 633
click at [294, 83] on link "Retour à mon événement" at bounding box center [274, 87] width 80 height 8
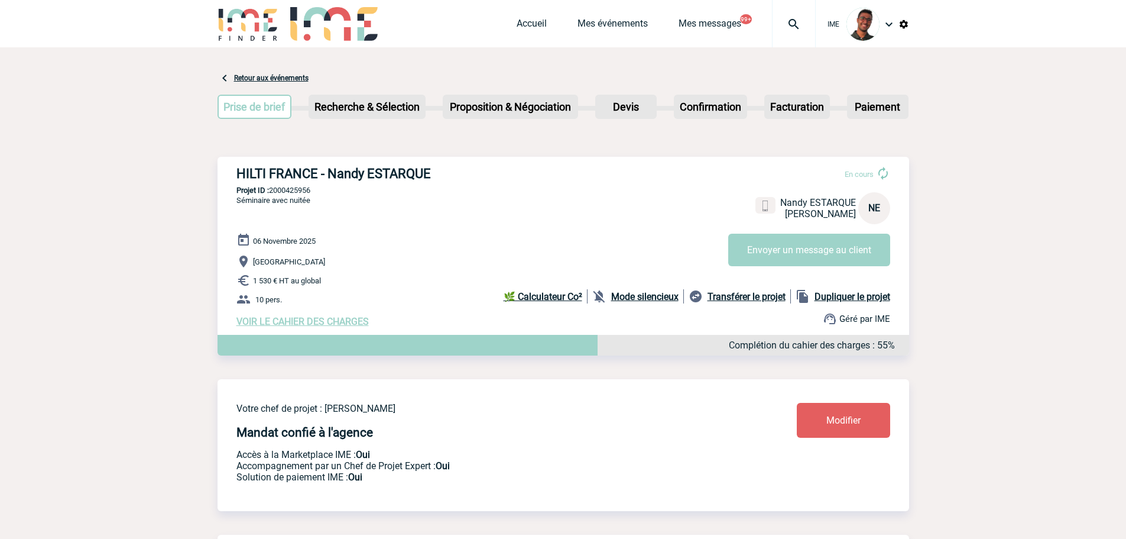
click at [828, 410] on link "Modifier" at bounding box center [843, 420] width 93 height 35
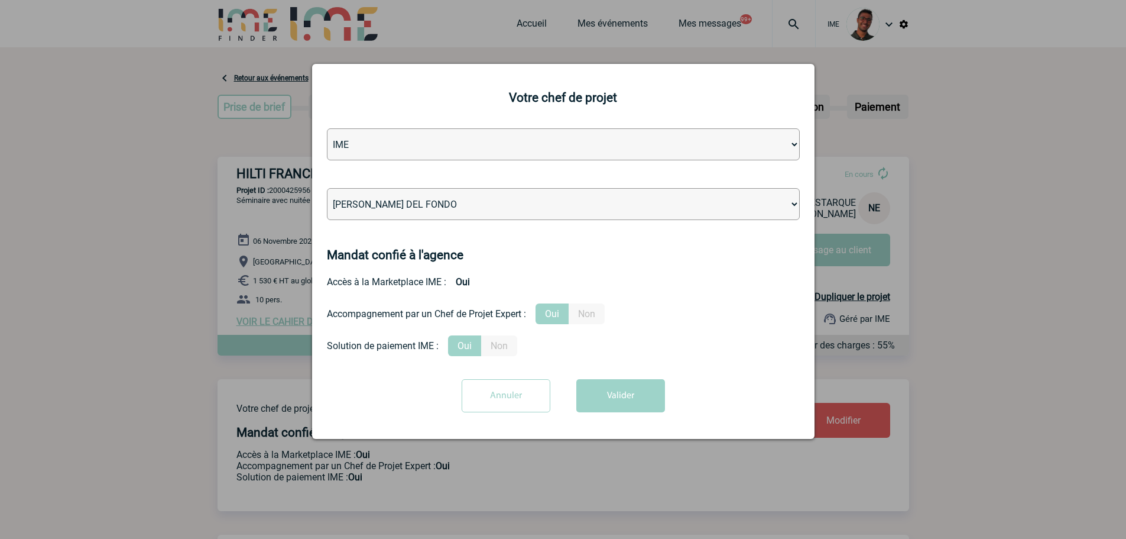
click at [633, 211] on select "Léa PITTIGLIO Yanis DE CLERCQ Victor KALB Jean-Chris NTAMACK Stefan MILADINOVIC…" at bounding box center [563, 204] width 473 height 32
select select "132752"
click at [327, 189] on select "Léa PITTIGLIO Yanis DE CLERCQ Victor KALB Jean-Chris NTAMACK Stefan MILADINOVIC…" at bounding box center [563, 204] width 473 height 32
click at [597, 375] on form "Agence IME IME Nantes IME Aix-Marseille Léa PITTIGLIO Yanis DE CLERCQ Victor KA…" at bounding box center [563, 274] width 473 height 293
click at [600, 385] on button "Valider" at bounding box center [621, 395] width 89 height 33
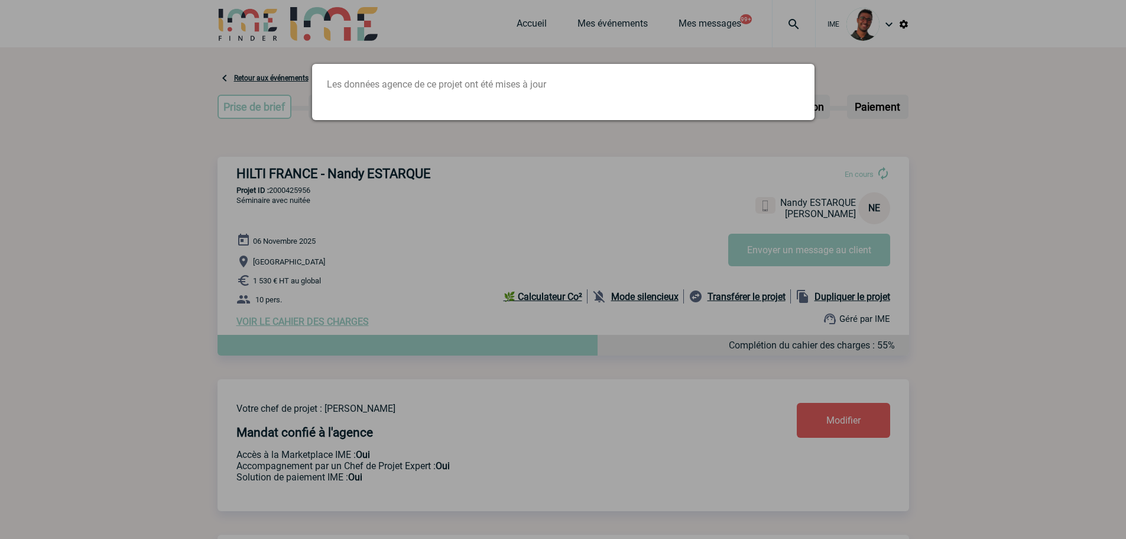
click at [295, 247] on div at bounding box center [563, 269] width 1126 height 539
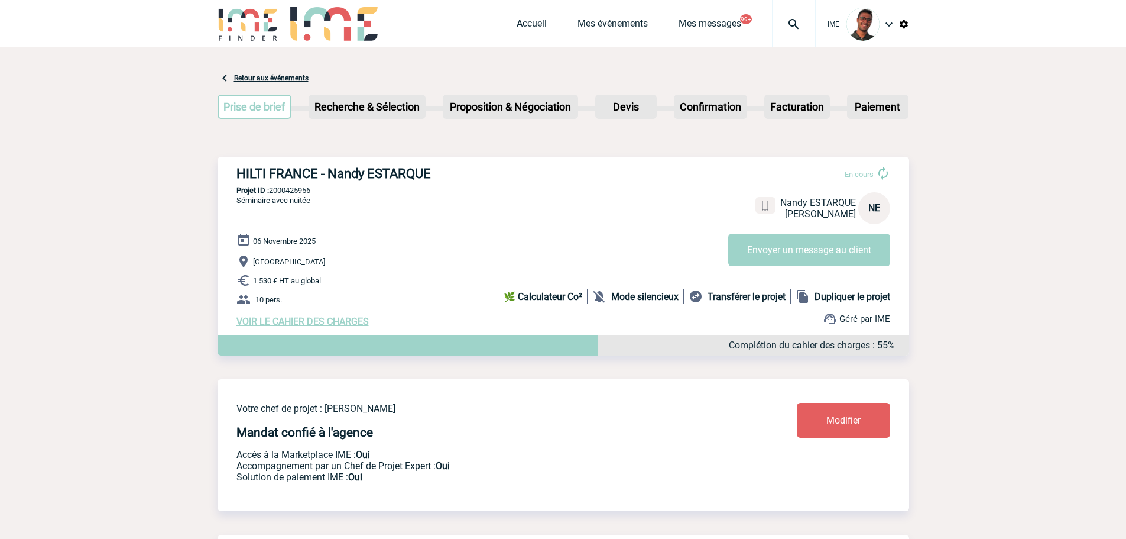
click at [309, 195] on p "Projet ID : 2000425956" at bounding box center [564, 190] width 692 height 9
copy p "2000425956"
click at [309, 195] on p "Projet ID : 2000425956" at bounding box center [564, 190] width 692 height 9
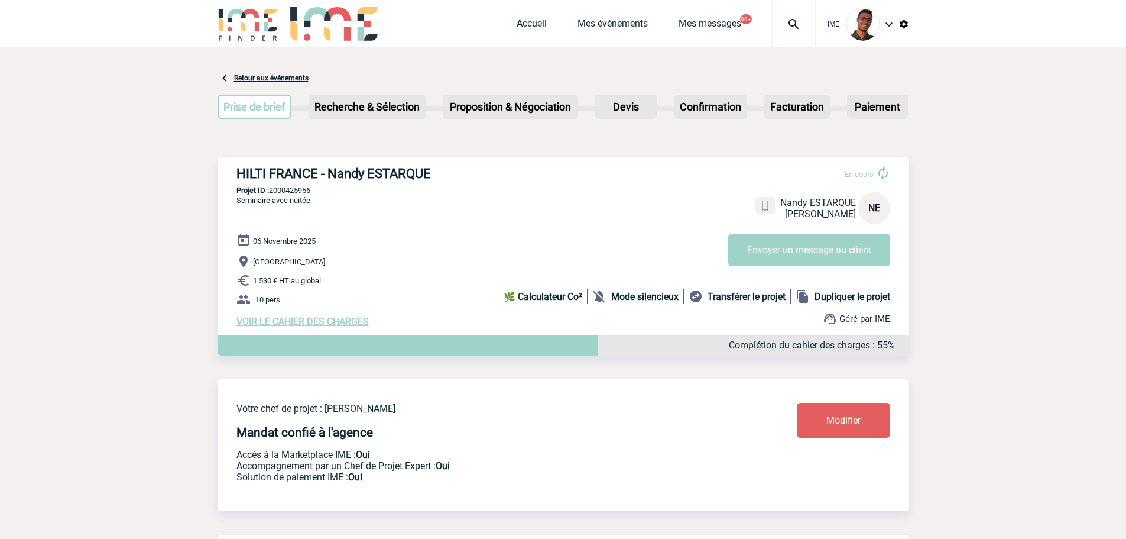
click at [475, 164] on div "HILTI FRANCE - Nandy ESTARQUE En cours Nandy ESTARQUE HILTI FRANCE NE Envoyer u…" at bounding box center [564, 247] width 692 height 180
click at [649, 300] on b "Mode silencieux" at bounding box center [644, 296] width 67 height 11
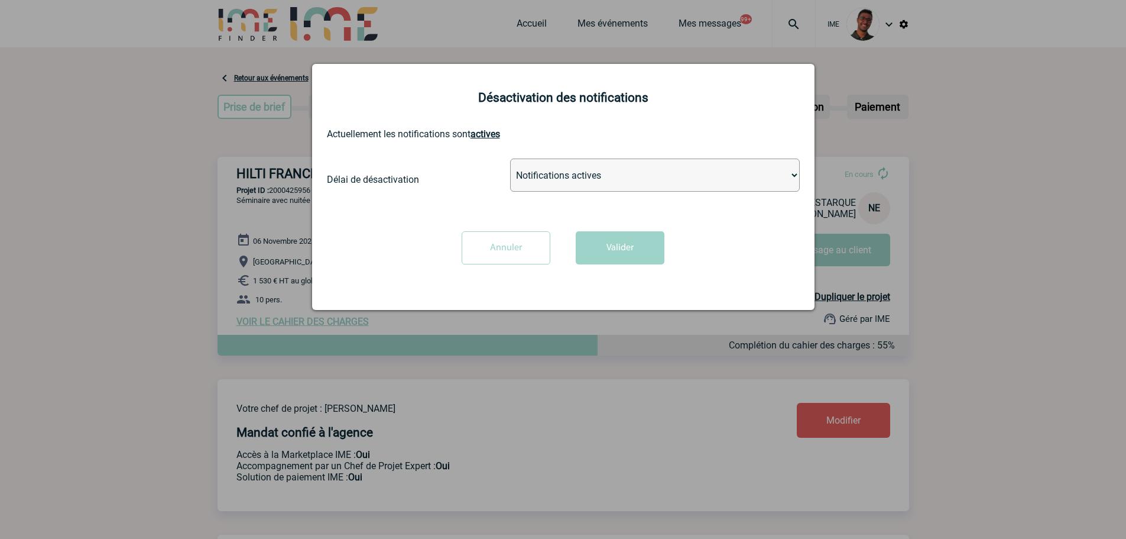
click at [601, 178] on select "Notifications actives Désactiver pour 2 heures Désactiver pour 1 semaines Désac…" at bounding box center [655, 174] width 290 height 33
select select "infinite"
click at [510, 159] on select "Notifications actives Désactiver pour 2 heures Désactiver pour 1 semaines Désac…" at bounding box center [655, 174] width 290 height 33
click at [606, 247] on button "Valider" at bounding box center [620, 247] width 89 height 33
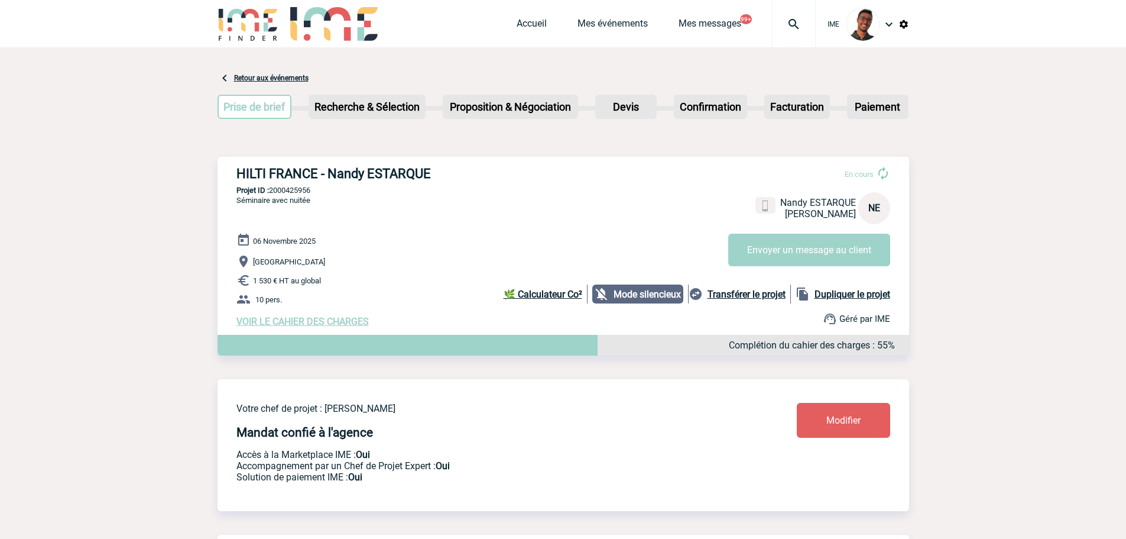
click at [287, 192] on p "Projet ID : 2000425956" at bounding box center [564, 190] width 692 height 9
click at [288, 192] on p "Projet ID : 2000425956" at bounding box center [564, 190] width 692 height 9
copy p "2000425956"
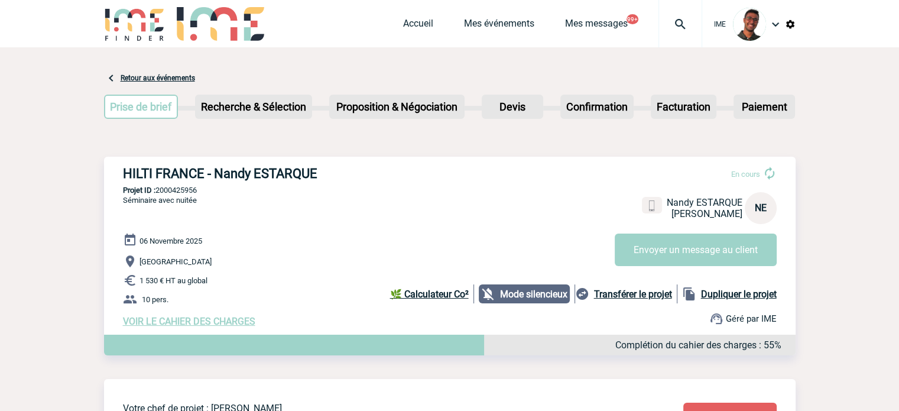
click at [348, 260] on p "Paris" at bounding box center [459, 261] width 673 height 14
click at [197, 326] on span "VOIR LE CAHIER DES CHARGES" at bounding box center [189, 321] width 132 height 11
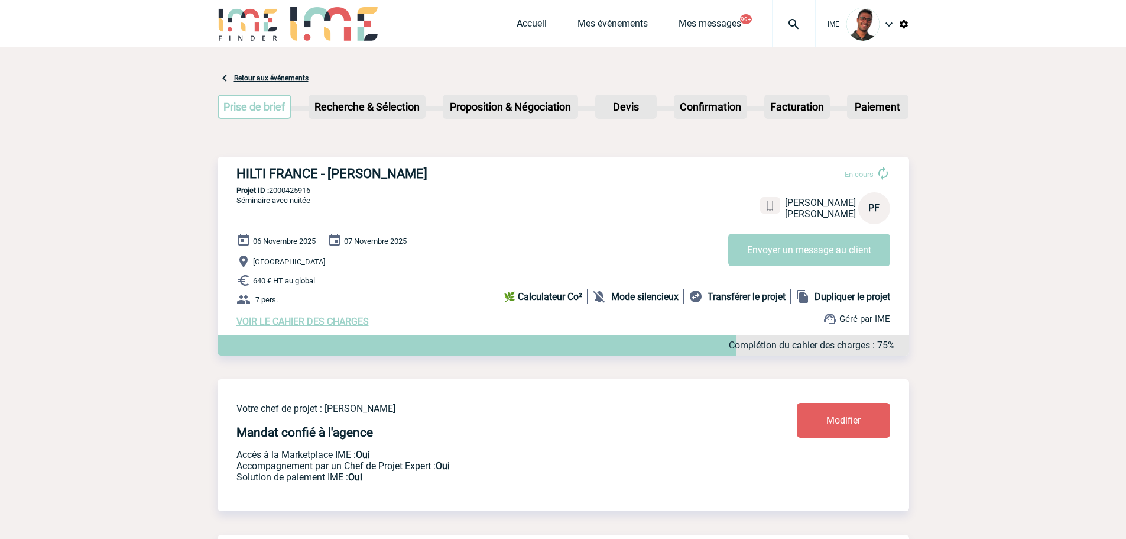
click at [303, 190] on p "Projet ID : 2000425916" at bounding box center [564, 190] width 692 height 9
copy p "2000425916"
click at [370, 239] on span "07 Novembre 2025" at bounding box center [375, 241] width 63 height 9
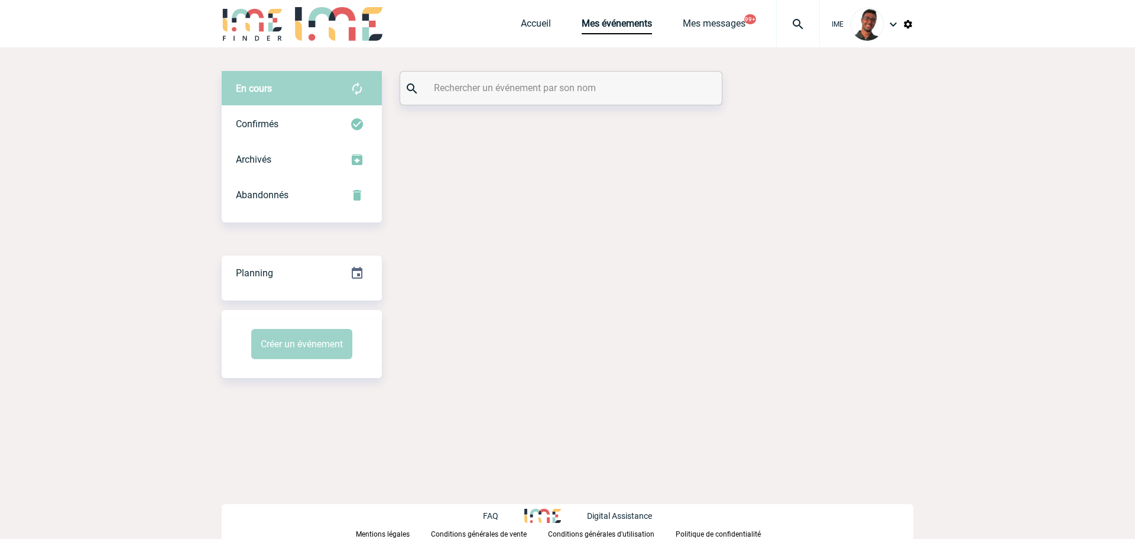
click at [471, 92] on input "text" at bounding box center [562, 87] width 263 height 17
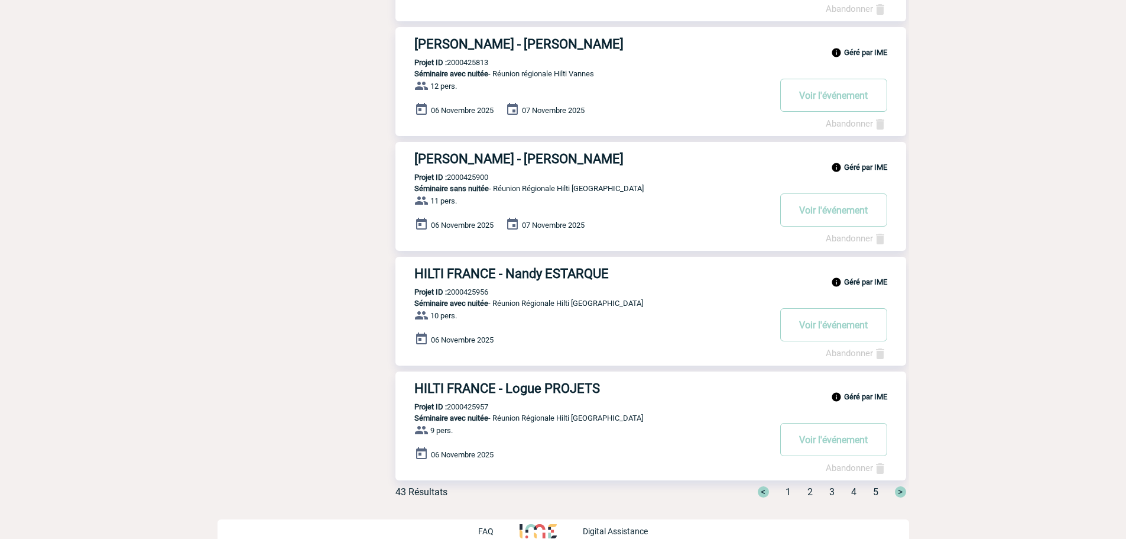
scroll to position [808, 0]
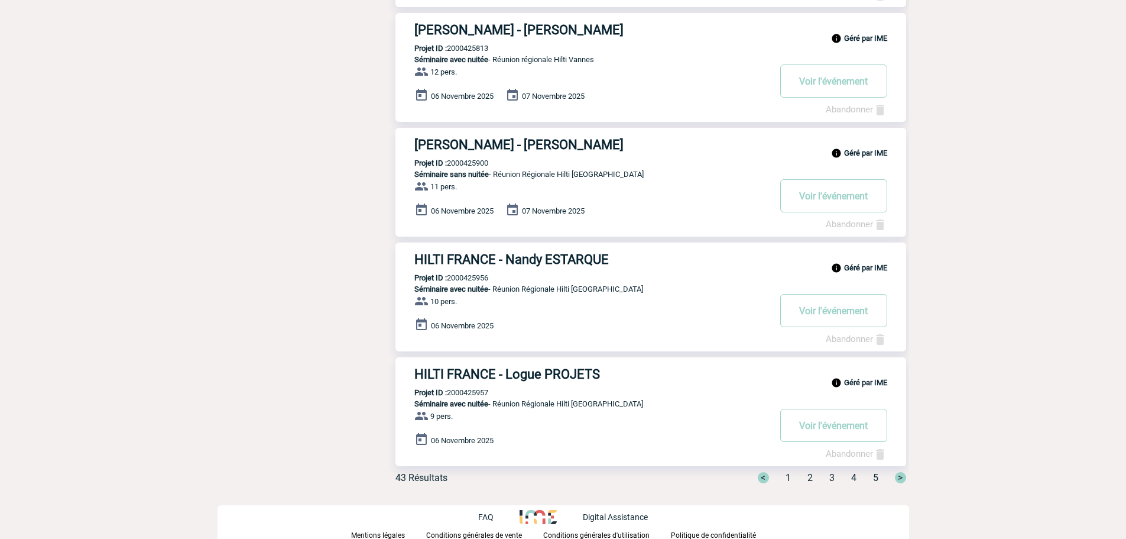
type input "hilti"
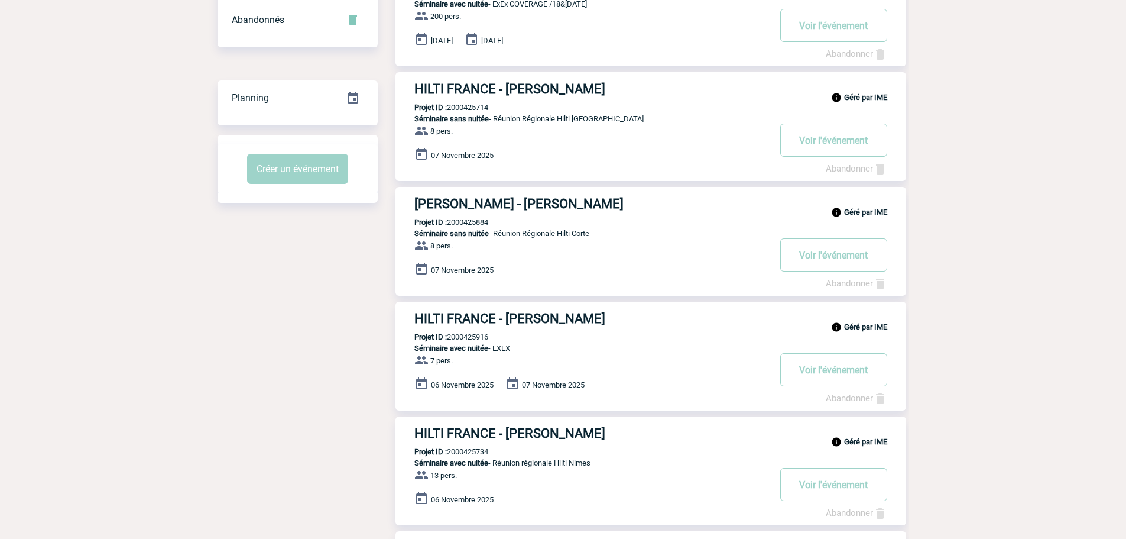
scroll to position [0, 0]
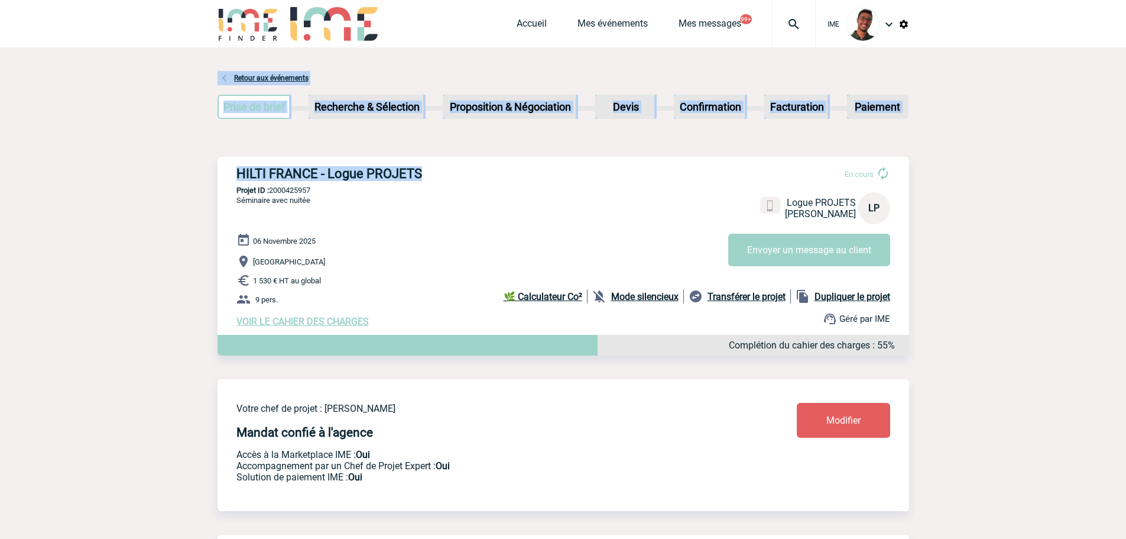
drag, startPoint x: 409, startPoint y: 156, endPoint x: 319, endPoint y: 162, distance: 90.1
click at [322, 163] on div "HILTI FRANCE - Logue PROJETS En cours Logue PROJETS HILTI FRANCE LP Envoyer un …" at bounding box center [564, 247] width 692 height 180
click at [538, 179] on h3 "HILTI FRANCE - Logue PROJETS" at bounding box center [414, 173] width 355 height 15
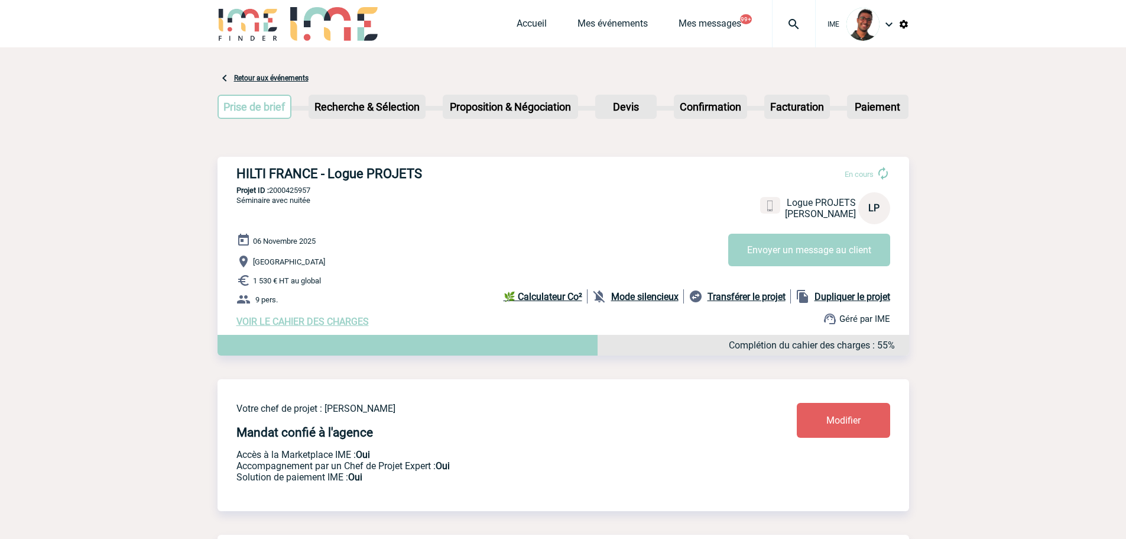
click at [338, 254] on div "[DATE] [GEOGRAPHIC_DATA] 1 530 € HT au global 9 pers. VOIR LE CAHIER DES CHARGE…" at bounding box center [573, 280] width 673 height 94
click at [653, 299] on b "Mode silencieux" at bounding box center [644, 296] width 67 height 11
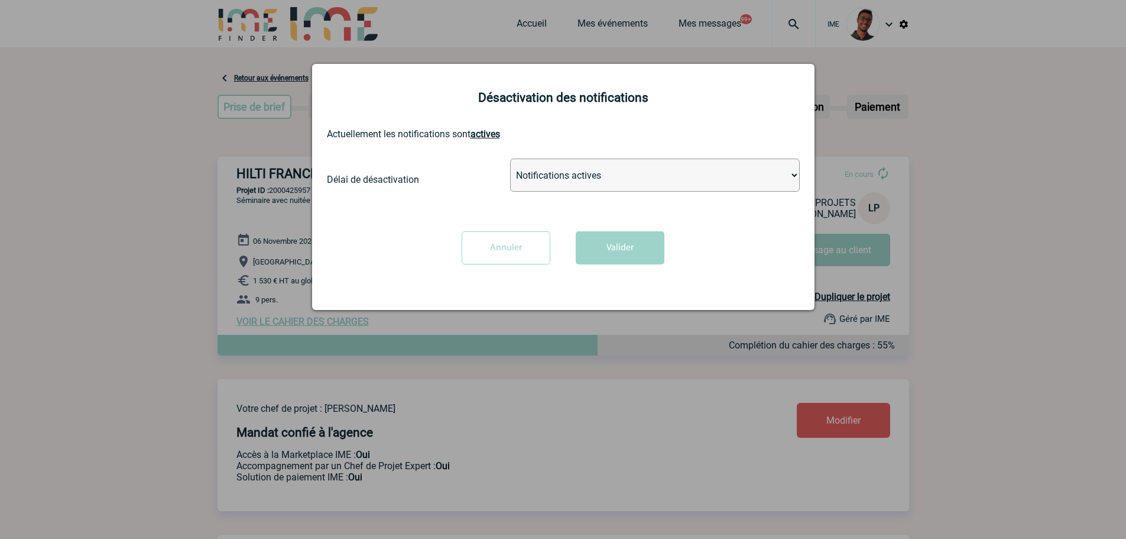
click at [600, 189] on select "Notifications actives Désactiver pour 2 heures Désactiver pour 1 semaines Désac…" at bounding box center [655, 174] width 290 height 33
click at [605, 257] on button "Valider" at bounding box center [620, 247] width 89 height 33
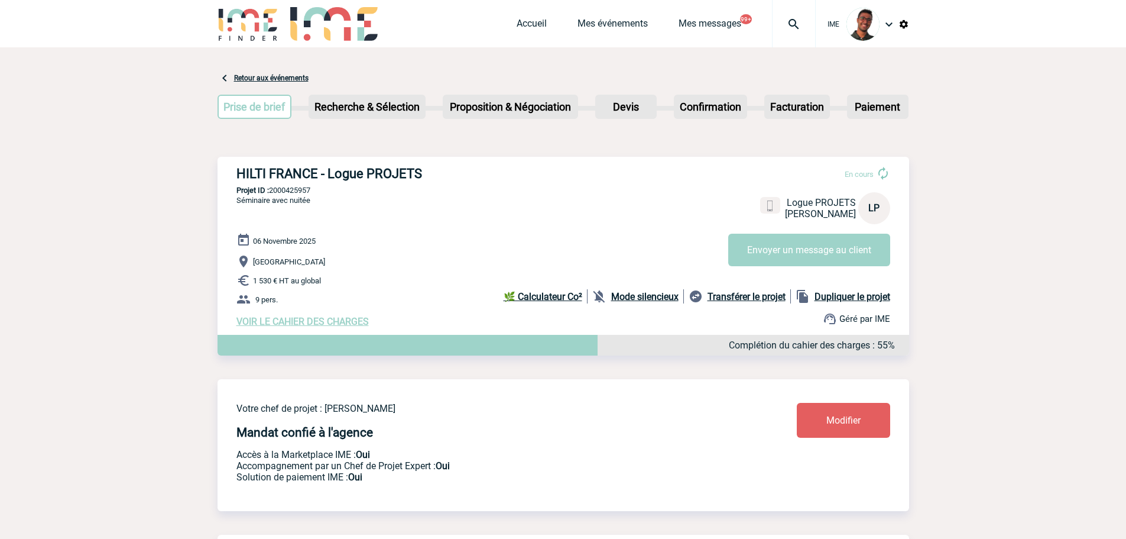
click at [643, 302] on b "Mode silencieux" at bounding box center [644, 296] width 67 height 11
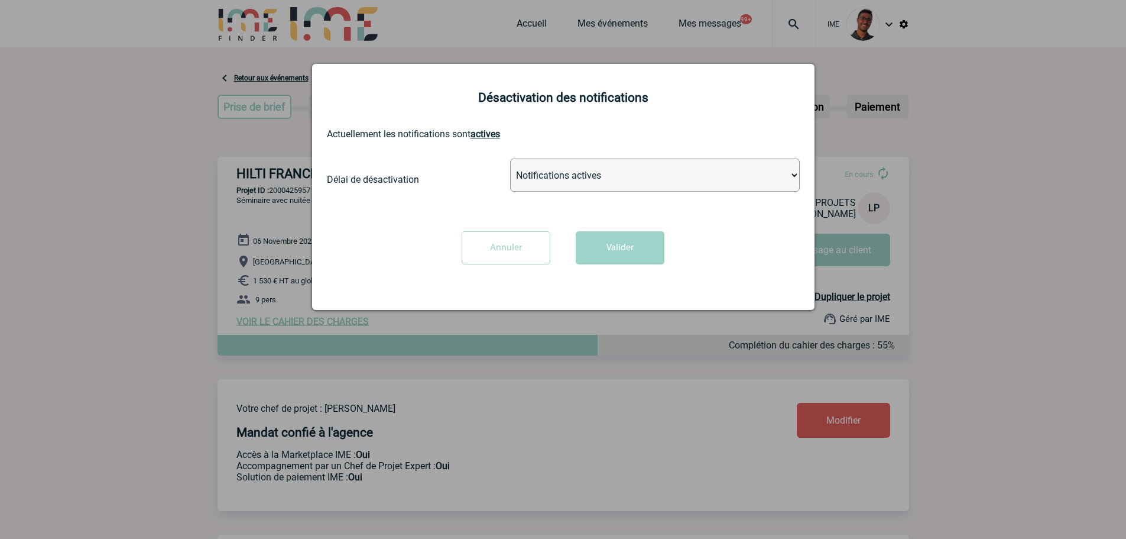
click at [626, 169] on select "Notifications actives Désactiver pour 2 heures Désactiver pour 1 semaines Désac…" at bounding box center [655, 174] width 290 height 33
select select "infinite"
click at [510, 159] on select "Notifications actives Désactiver pour 2 heures Désactiver pour 1 semaines Désac…" at bounding box center [655, 174] width 290 height 33
click at [607, 248] on button "Valider" at bounding box center [620, 247] width 89 height 33
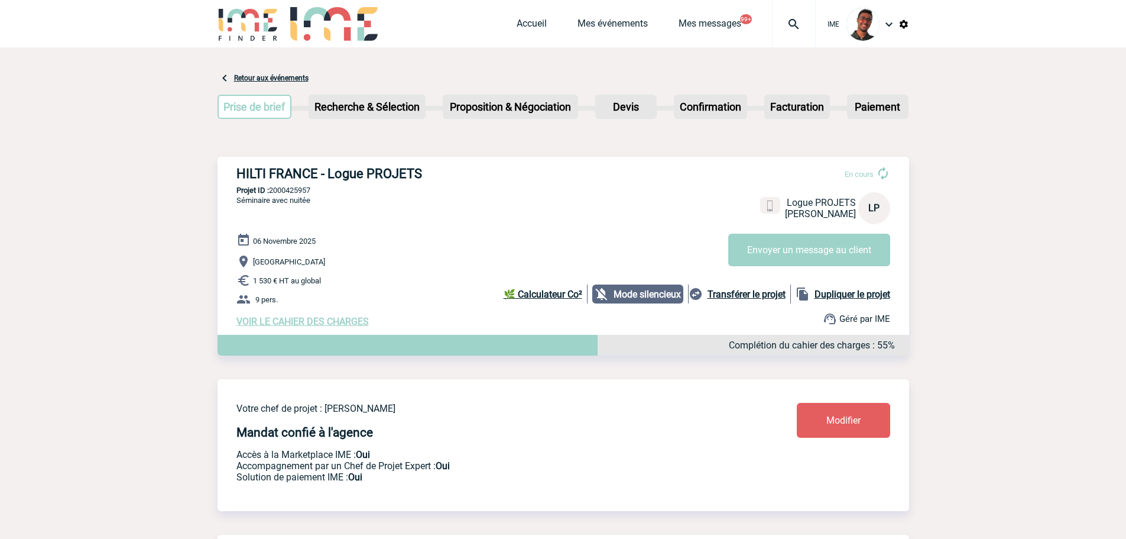
click at [331, 327] on span "VOIR LE CAHIER DES CHARGES" at bounding box center [303, 321] width 132 height 11
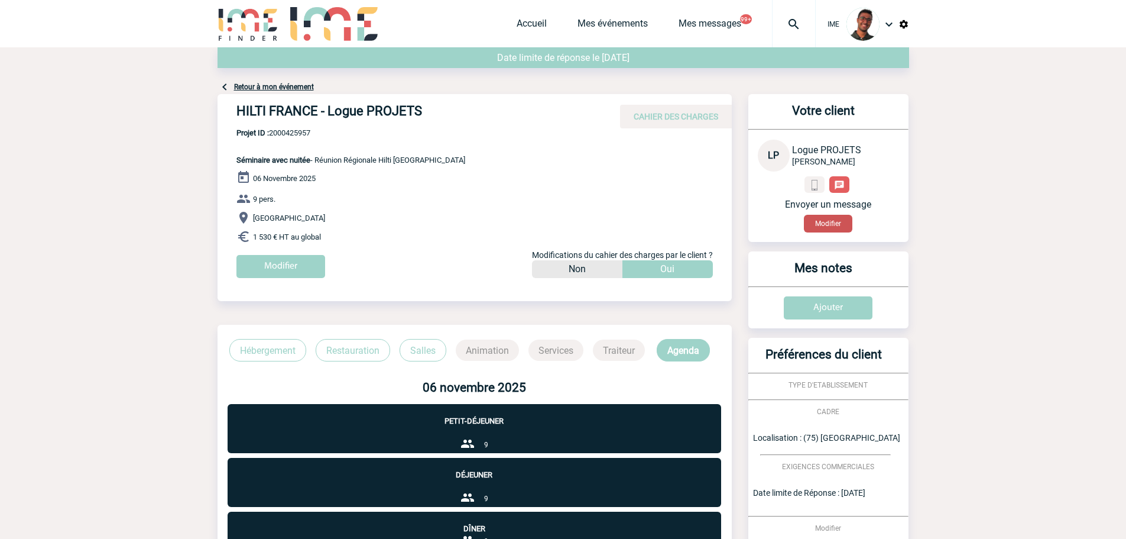
click at [826, 220] on button "Modifier" at bounding box center [828, 224] width 48 height 18
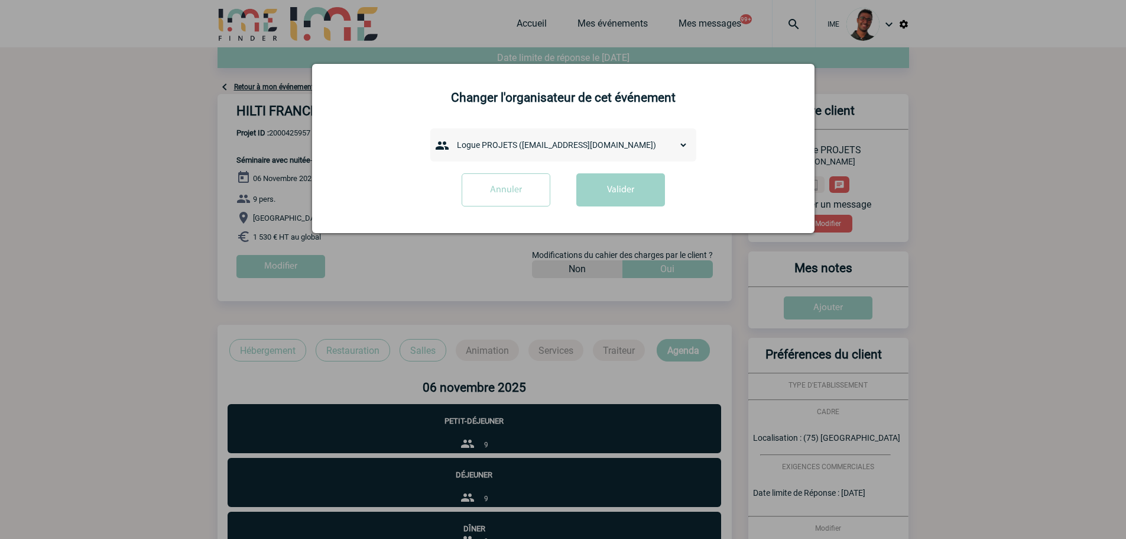
drag, startPoint x: 604, startPoint y: 135, endPoint x: 597, endPoint y: 140, distance: 7.7
click at [603, 135] on div "admin 7068 ([EMAIL_ADDRESS][DOMAIN_NAME]) [PERSON_NAME] ([PERSON_NAME][EMAIL_AD…" at bounding box center [563, 144] width 266 height 33
drag, startPoint x: 592, startPoint y: 145, endPoint x: 590, endPoint y: 153, distance: 8.0
click at [591, 145] on select "admin 7068 ([EMAIL_ADDRESS][DOMAIN_NAME]) [PERSON_NAME] ([PERSON_NAME][EMAIL_AD…" at bounding box center [570, 145] width 237 height 17
select select "130440"
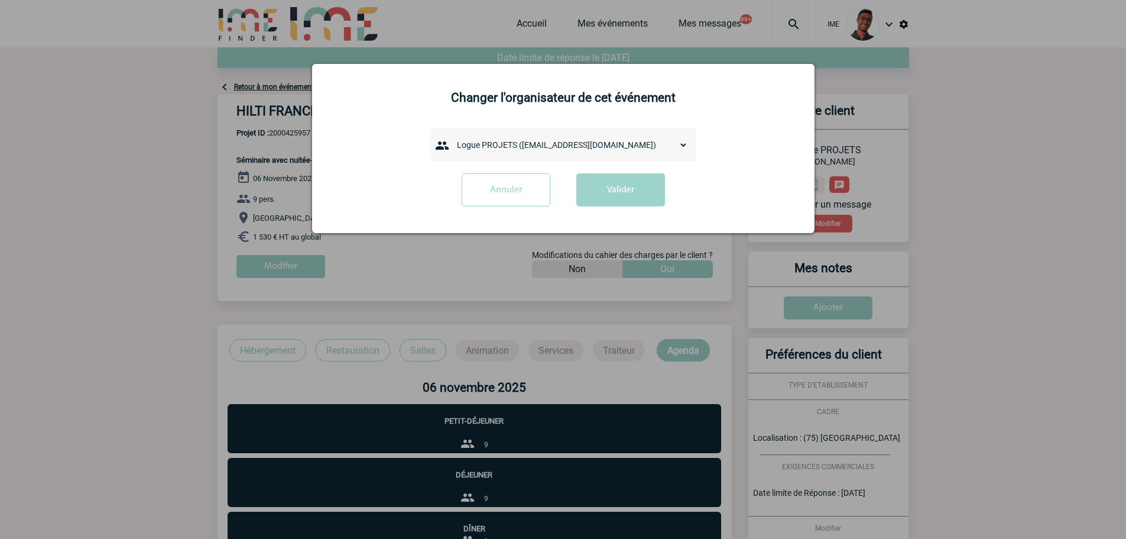
click at [452, 137] on select "admin 7068 ([EMAIL_ADDRESS][DOMAIN_NAME]) [PERSON_NAME] ([PERSON_NAME][EMAIL_AD…" at bounding box center [570, 145] width 237 height 17
click at [532, 410] on div at bounding box center [563, 269] width 1126 height 539
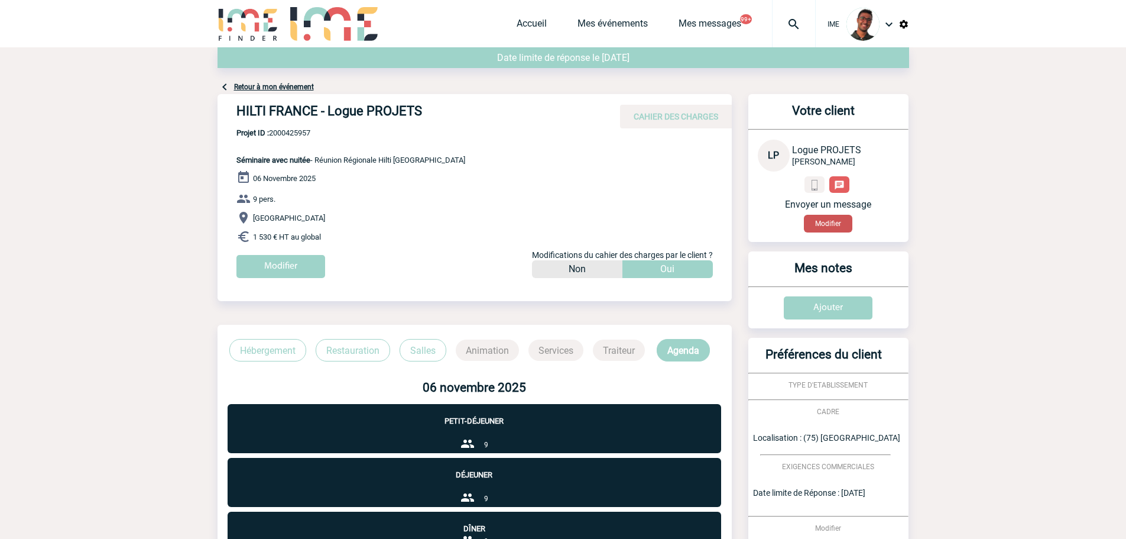
click at [811, 219] on button "Modifier" at bounding box center [828, 224] width 48 height 18
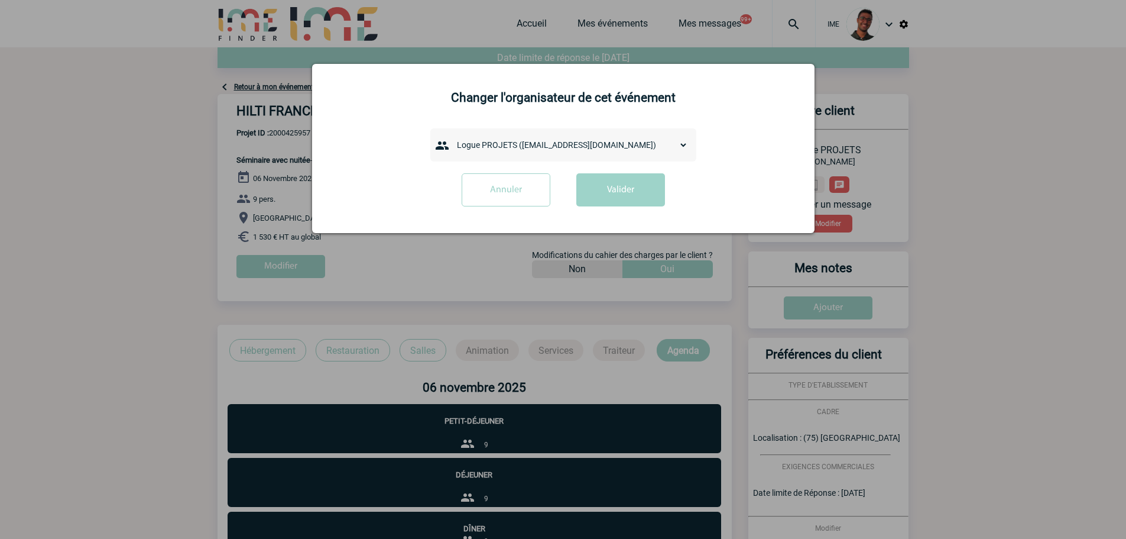
click at [533, 150] on select "admin 7068 (7068@ime-finder.com) Adrien DAVID (adrien.david@hilti.com) Adrien R…" at bounding box center [570, 145] width 237 height 17
select select "133148"
click at [452, 137] on select "admin 7068 (7068@ime-finder.com) Adrien DAVID (adrien.david@hilti.com) Adrien R…" at bounding box center [570, 145] width 237 height 17
click at [624, 202] on button "Valider" at bounding box center [621, 189] width 89 height 33
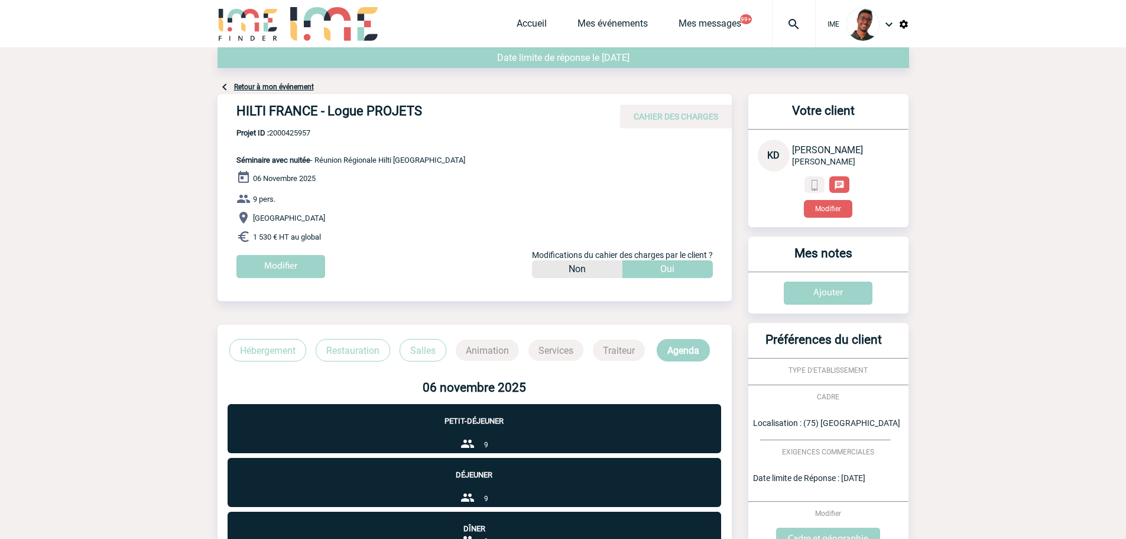
click at [271, 90] on link "Retour à mon événement" at bounding box center [274, 87] width 80 height 8
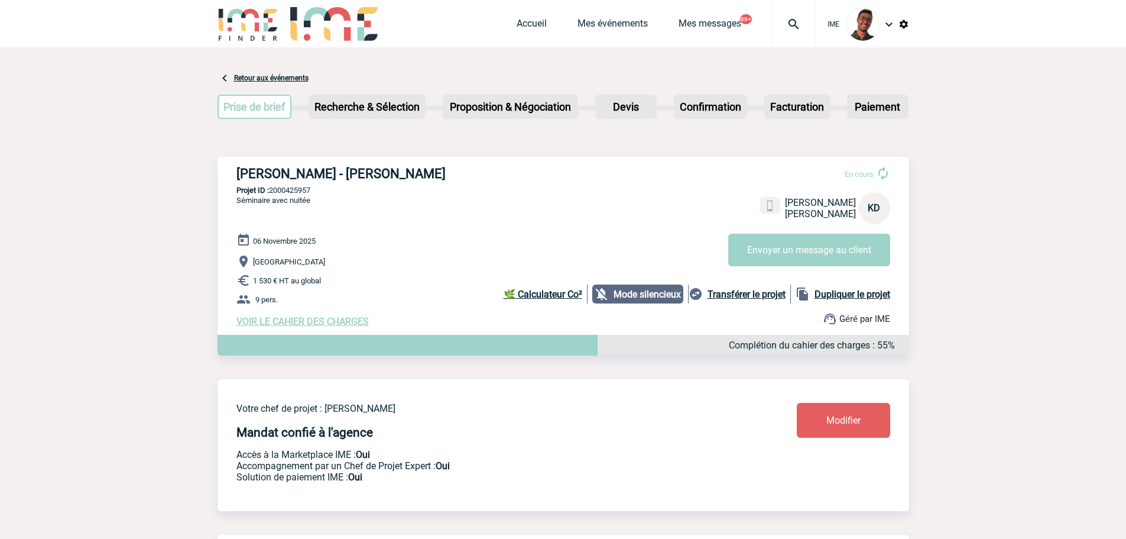
click at [834, 423] on span "Modifier" at bounding box center [844, 420] width 34 height 11
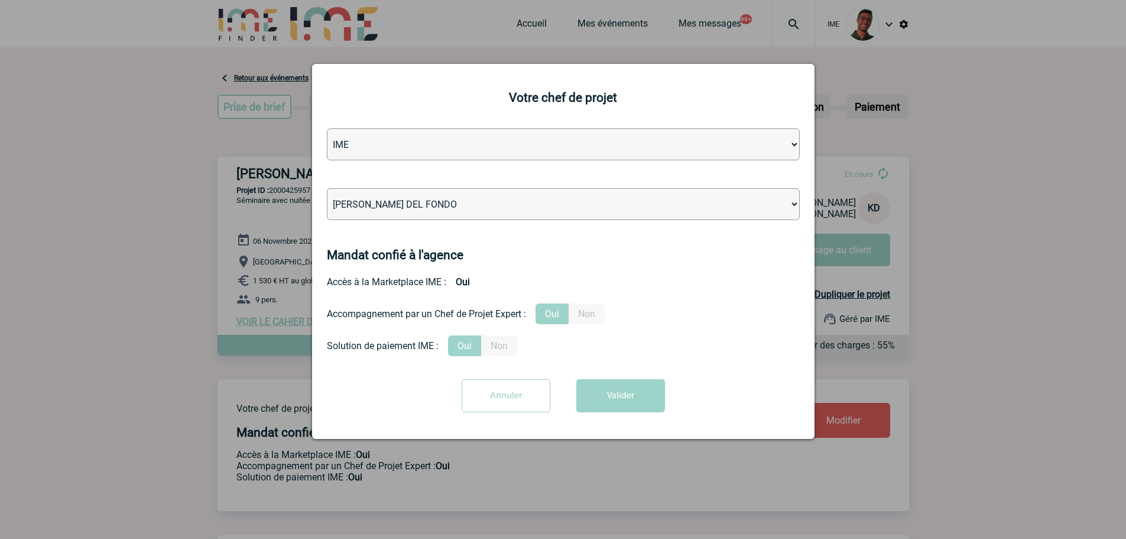
click at [506, 201] on select "[PERSON_NAME] [PERSON_NAME] [PERSON_NAME] Jean-[PERSON_NAME] [PERSON_NAME] [PER…" at bounding box center [563, 204] width 473 height 32
select select "132752"
click at [327, 189] on select "[PERSON_NAME] [PERSON_NAME] [PERSON_NAME] Jean-[PERSON_NAME] [PERSON_NAME] [PER…" at bounding box center [563, 204] width 473 height 32
click at [621, 379] on form "Agence IME IME Nantes IME [GEOGRAPHIC_DATA] [PERSON_NAME] [PERSON_NAME] [PERSON…" at bounding box center [563, 274] width 473 height 293
click at [633, 404] on button "Valider" at bounding box center [621, 395] width 89 height 33
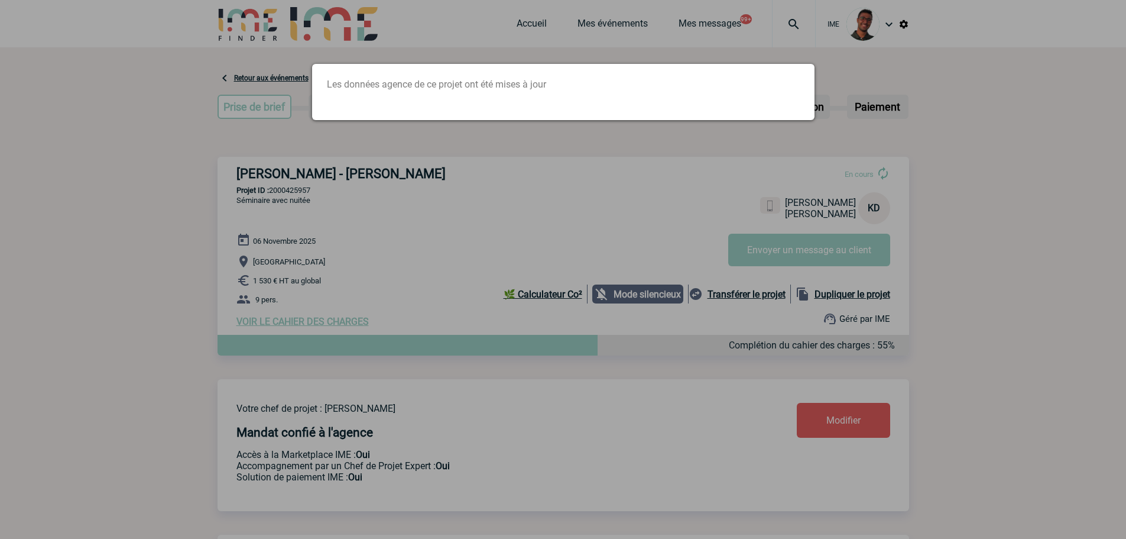
click at [278, 196] on div at bounding box center [563, 269] width 1126 height 539
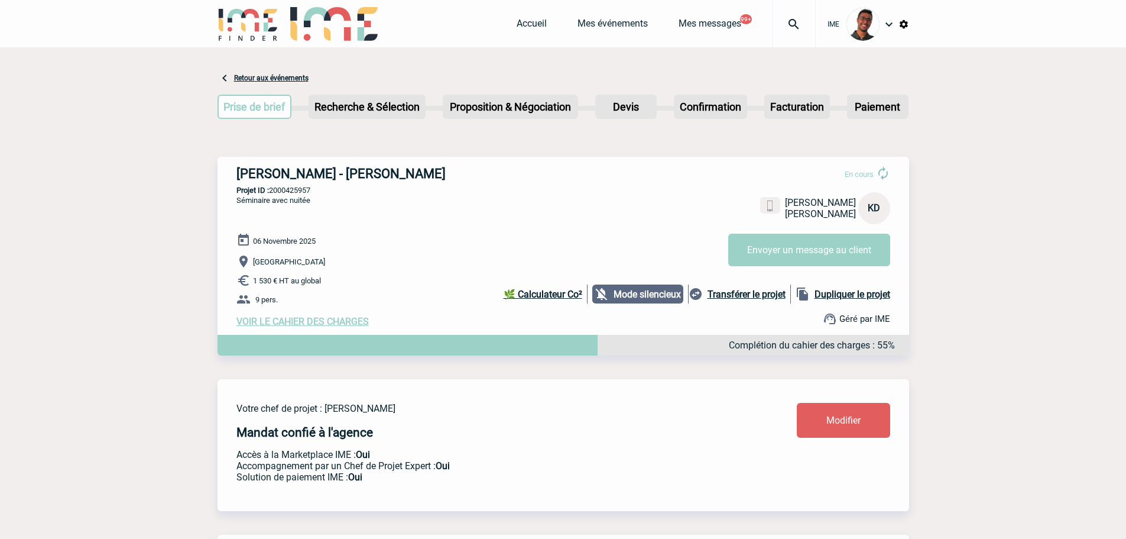
click at [291, 193] on p "Projet ID : 2000425957" at bounding box center [564, 190] width 692 height 9
copy p "2000425957"
click at [293, 188] on p "Projet ID : 2000425957" at bounding box center [564, 190] width 692 height 9
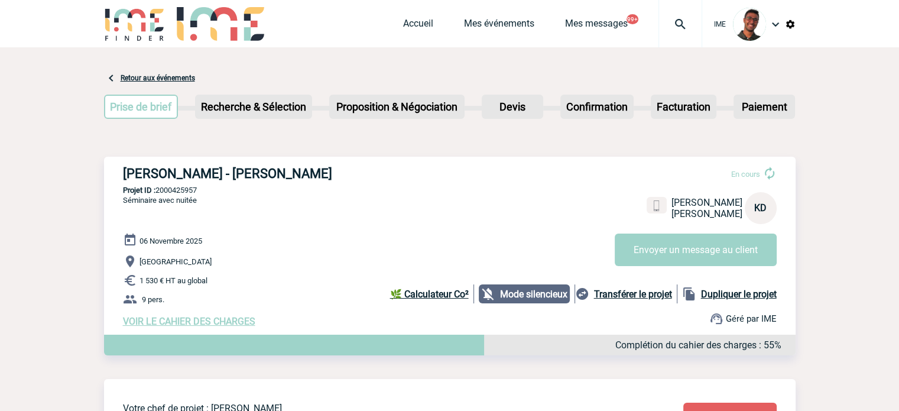
click at [153, 43] on div at bounding box center [134, 25] width 61 height 50
click at [153, 42] on div at bounding box center [134, 25] width 61 height 50
click at [146, 27] on img at bounding box center [134, 24] width 61 height 34
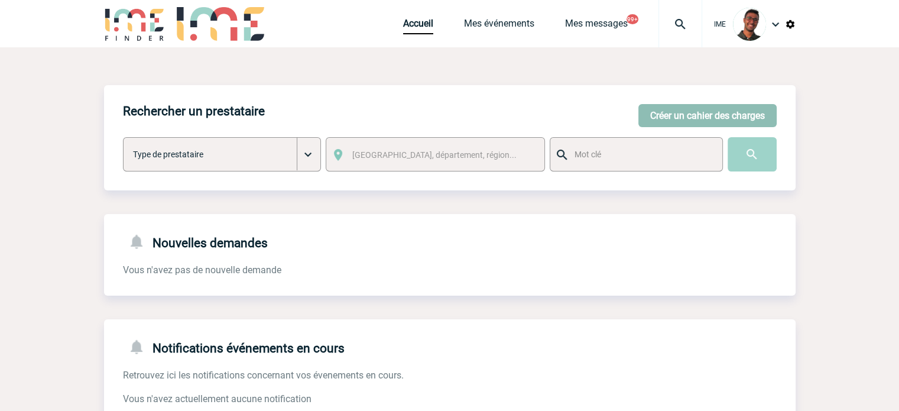
click at [685, 106] on button "Créer un cahier des charges" at bounding box center [708, 115] width 138 height 23
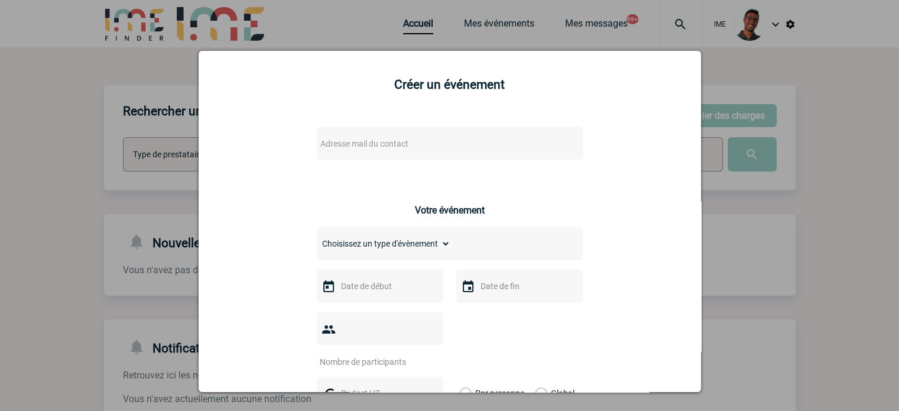
click at [432, 137] on span "Adresse mail du contact" at bounding box center [419, 143] width 207 height 17
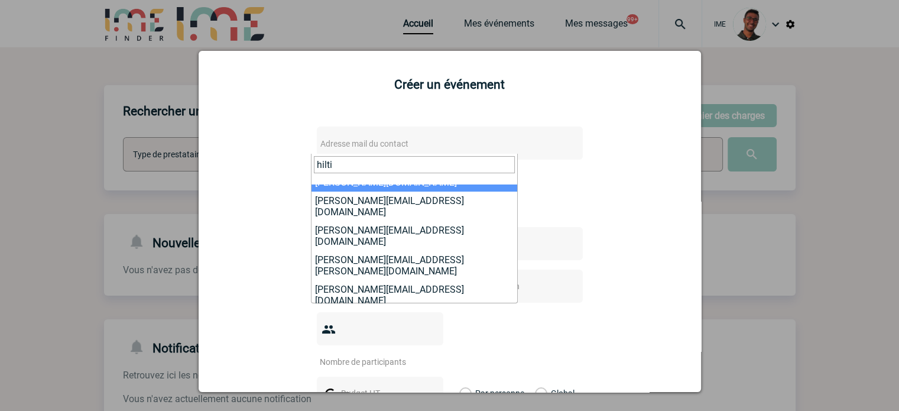
scroll to position [52, 0]
type input "hilti"
select select "132283"
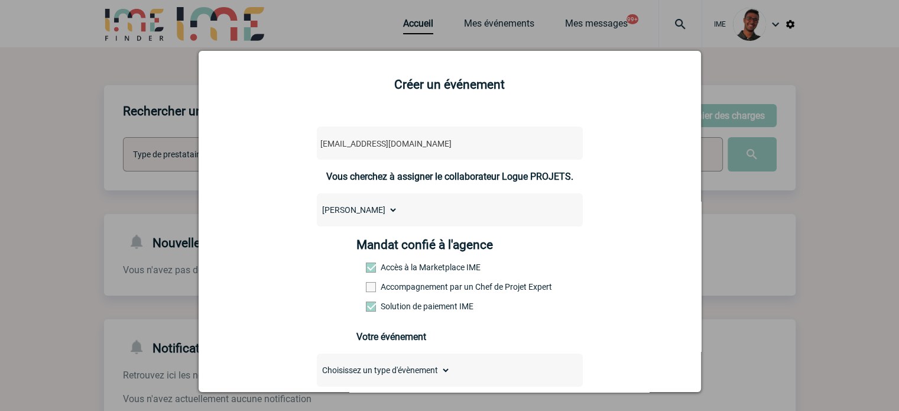
click at [410, 288] on label "Accompagnement par un Chef de Projet Expert" at bounding box center [392, 286] width 52 height 9
click at [0, 0] on input "Accompagnement par un Chef de Projet Expert" at bounding box center [0, 0] width 0 height 0
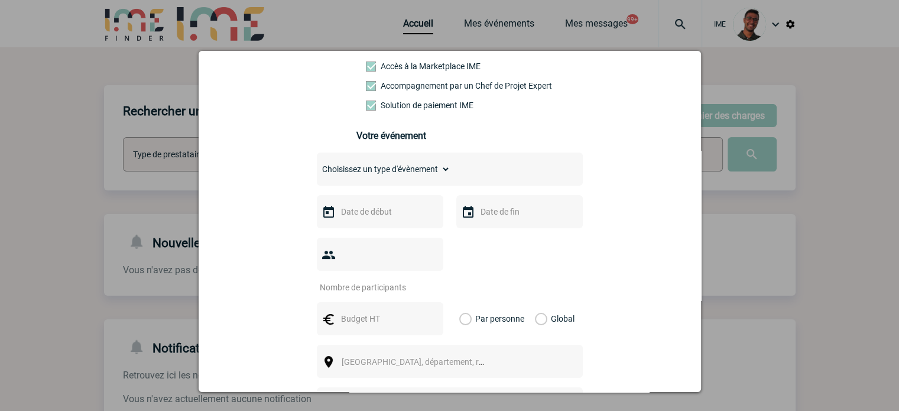
click at [134, 254] on div at bounding box center [449, 205] width 899 height 411
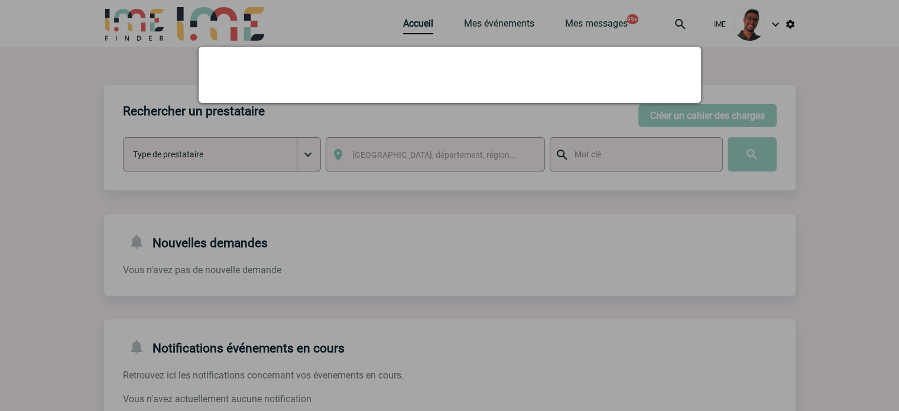
scroll to position [0, 0]
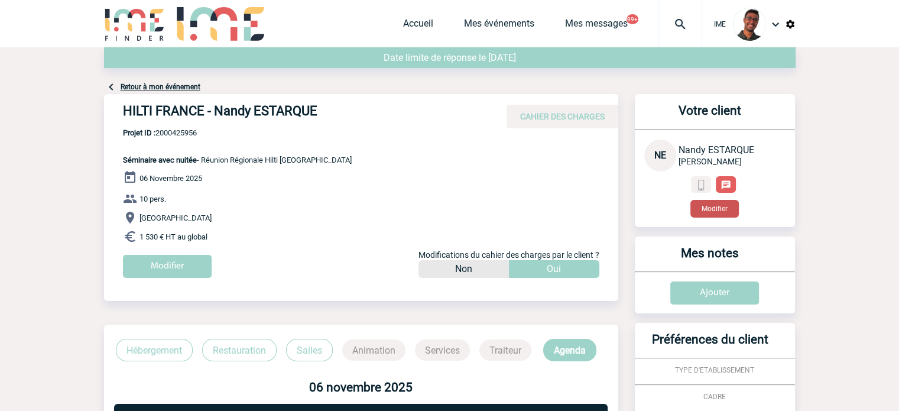
click at [703, 212] on button "Modifier" at bounding box center [715, 209] width 48 height 18
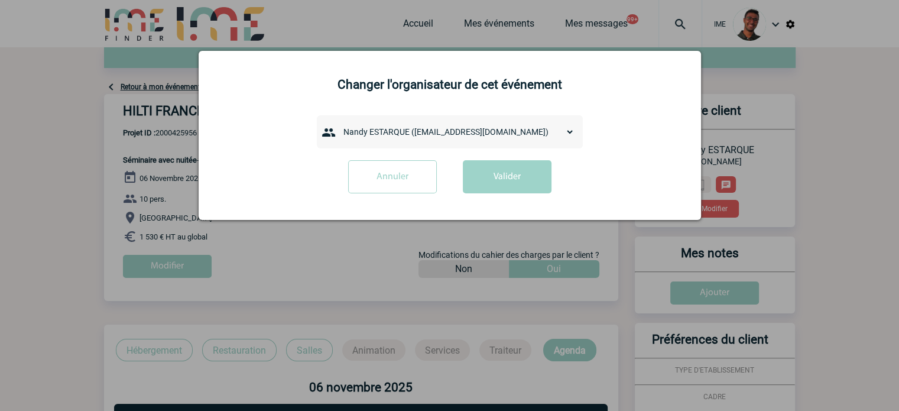
click at [407, 132] on select "admin 7068 (7068@ime-finder.com) Adrien DAVID (adrien.david@hilti.com) Adrien R…" at bounding box center [456, 132] width 237 height 17
click at [155, 297] on div at bounding box center [449, 205] width 899 height 411
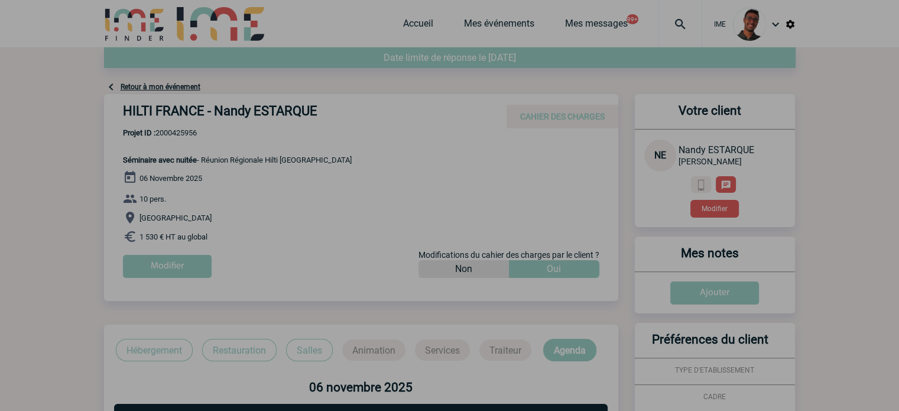
click at [155, 297] on div at bounding box center [449, 205] width 899 height 411
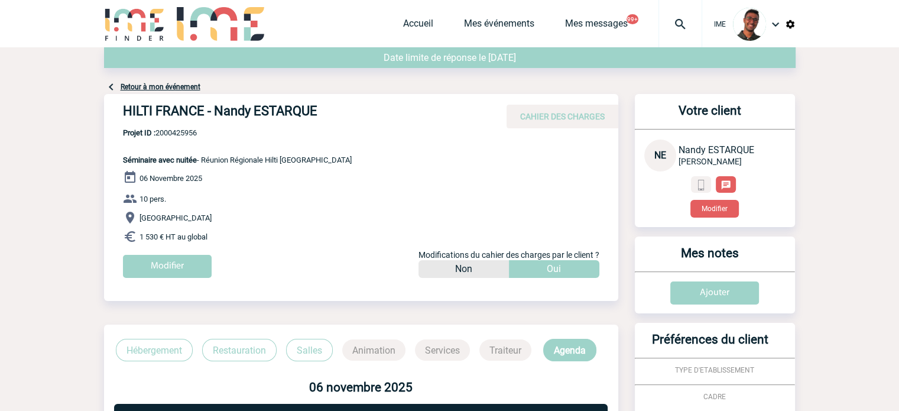
click at [158, 83] on link "Retour à mon événement" at bounding box center [161, 87] width 80 height 8
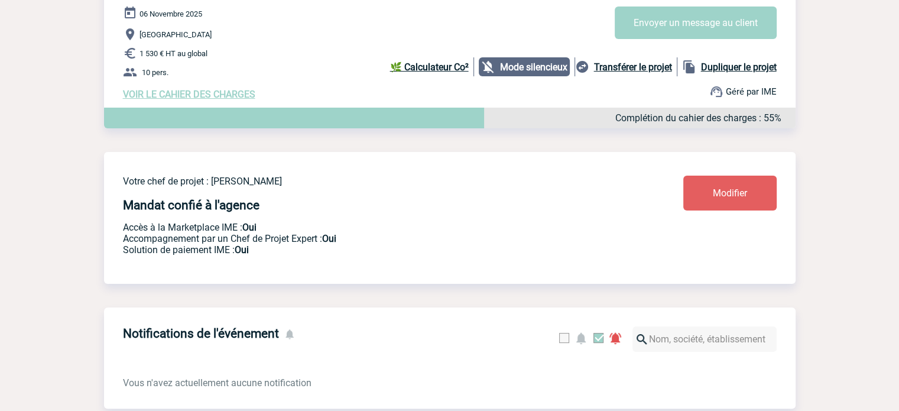
scroll to position [300, 0]
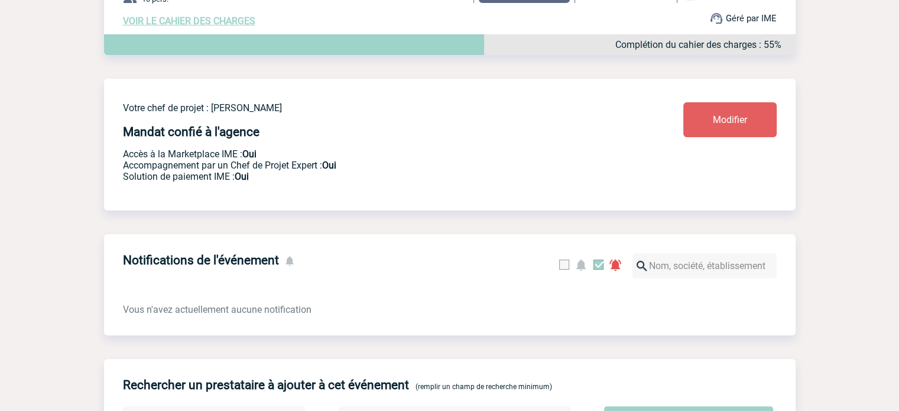
click at [720, 115] on link "Modifier" at bounding box center [730, 119] width 93 height 35
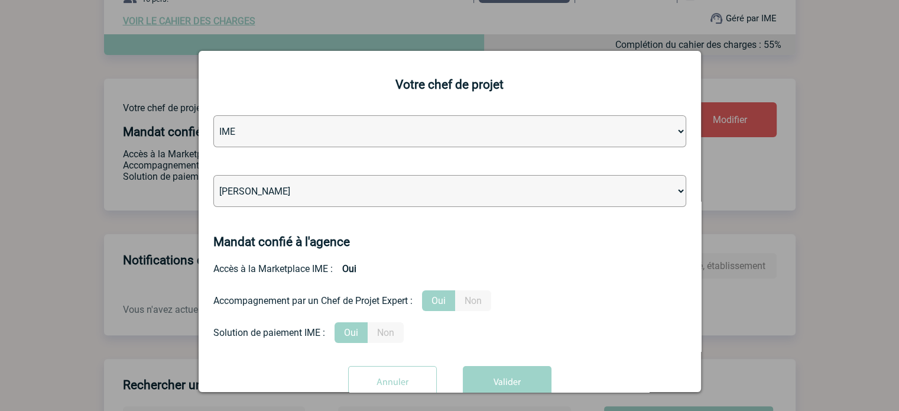
click at [386, 384] on input "Annuler" at bounding box center [392, 382] width 89 height 33
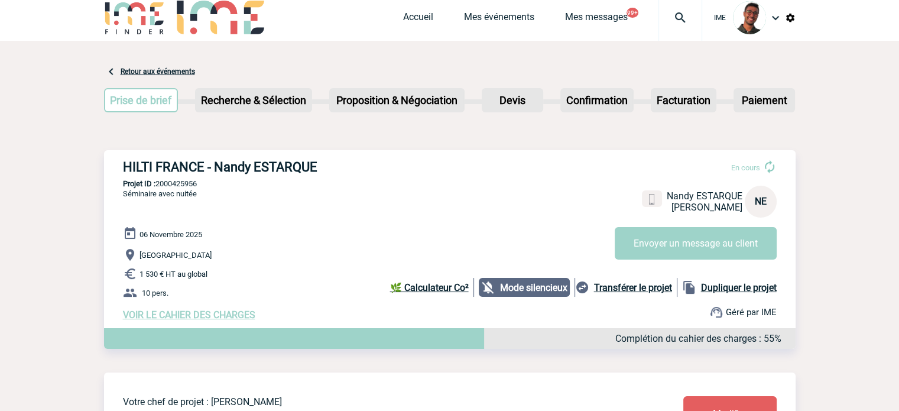
scroll to position [0, 0]
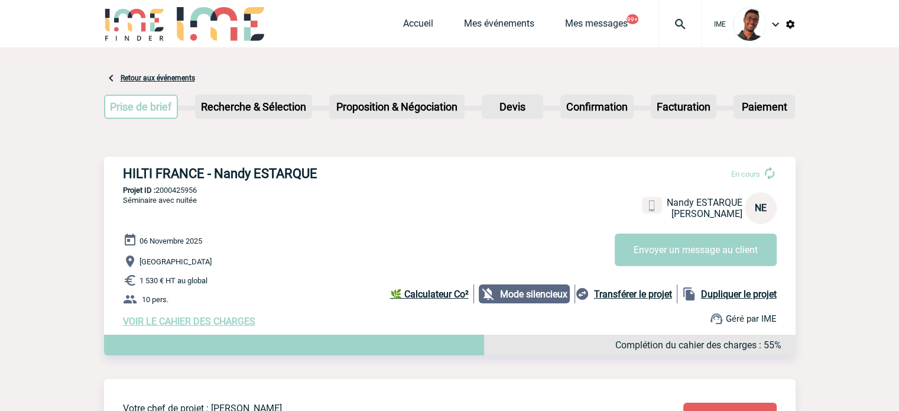
click at [132, 24] on img at bounding box center [134, 24] width 61 height 34
